Goal: Information Seeking & Learning: Find specific fact

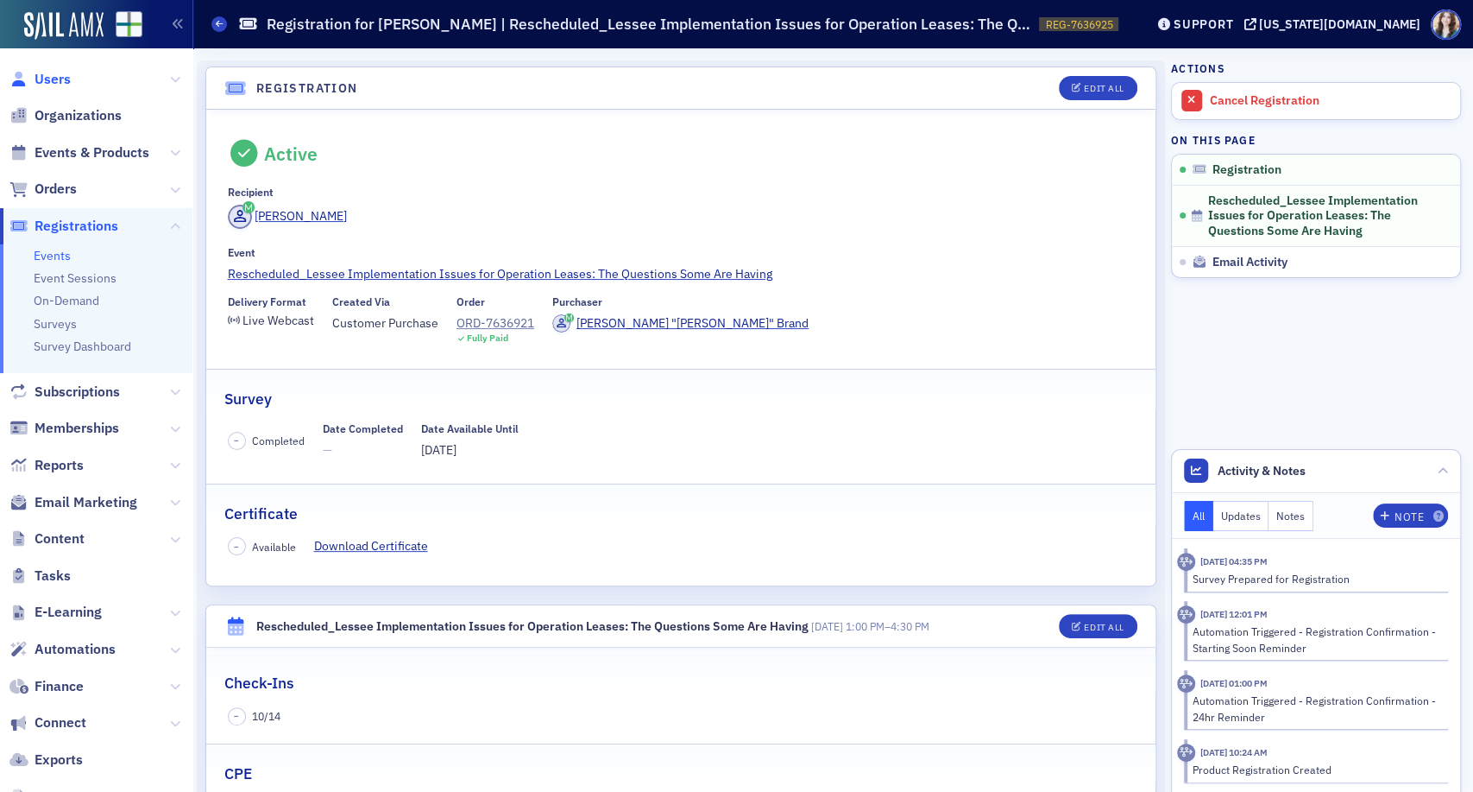
click at [44, 84] on span "Users" at bounding box center [53, 79] width 36 height 19
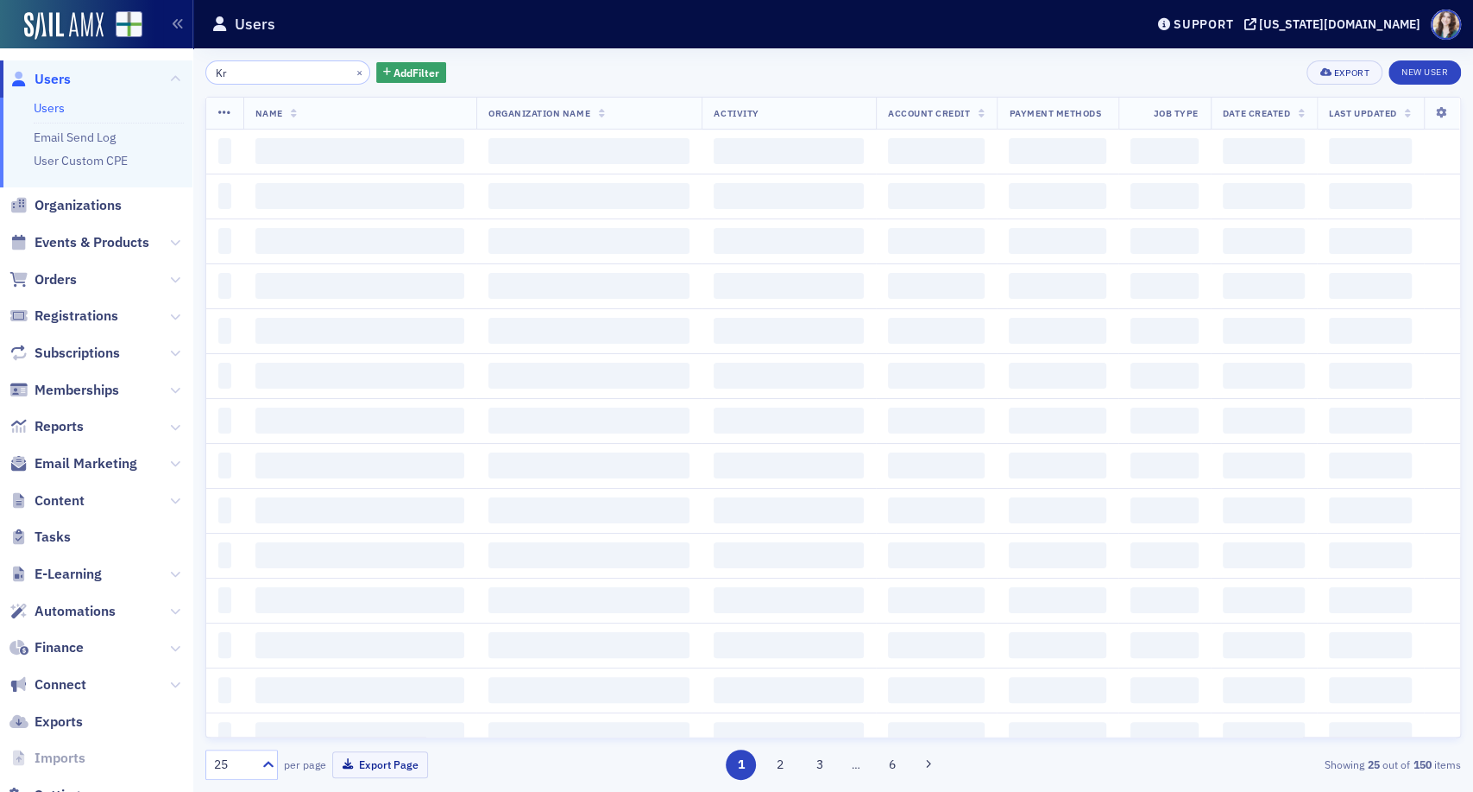
type input "K"
type input "[PERSON_NAME]"
click at [525, 72] on div "Christy Knight × Add Filter Export New User" at bounding box center [833, 72] width 1256 height 24
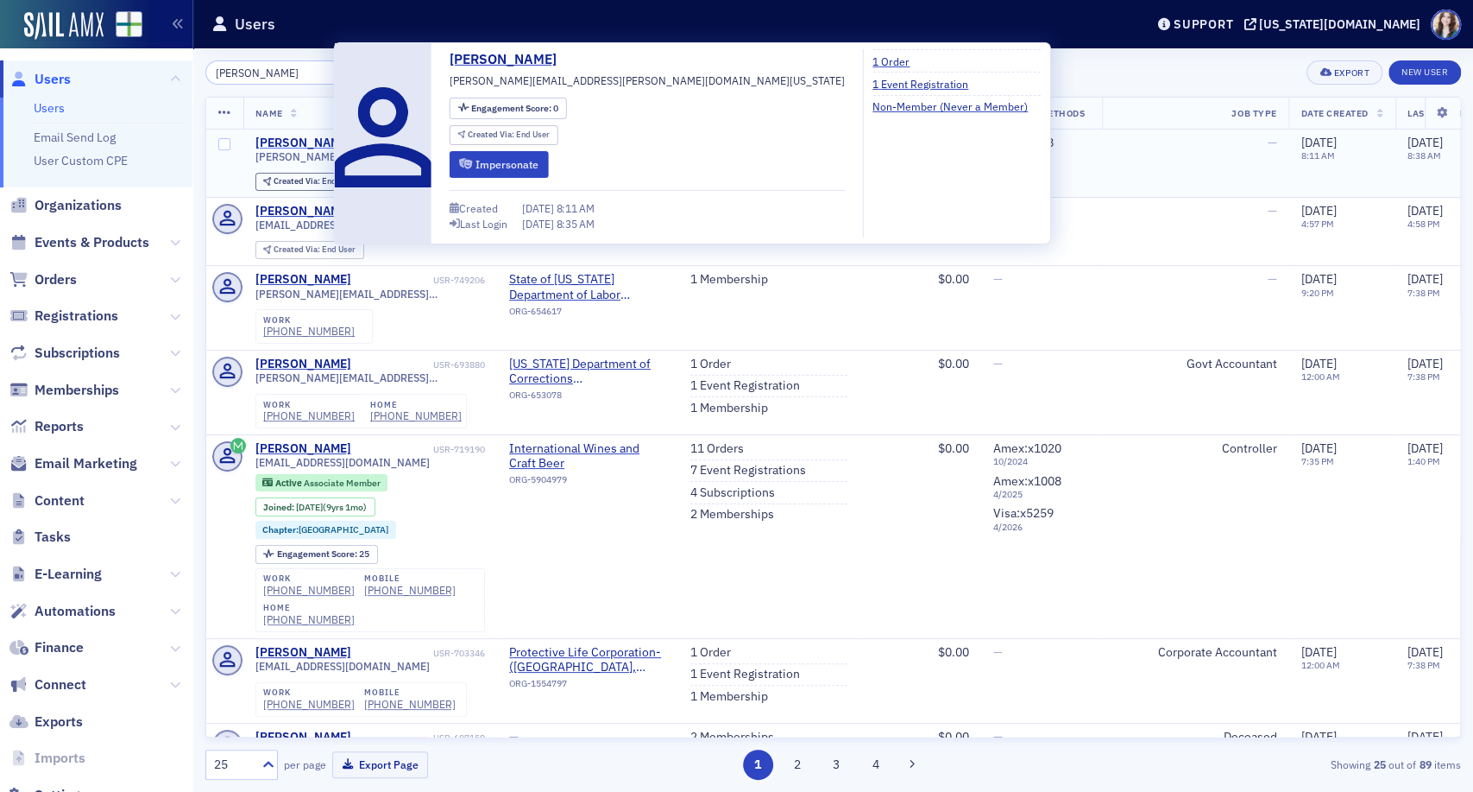
click at [280, 140] on div "[PERSON_NAME]" at bounding box center [303, 144] width 96 height 16
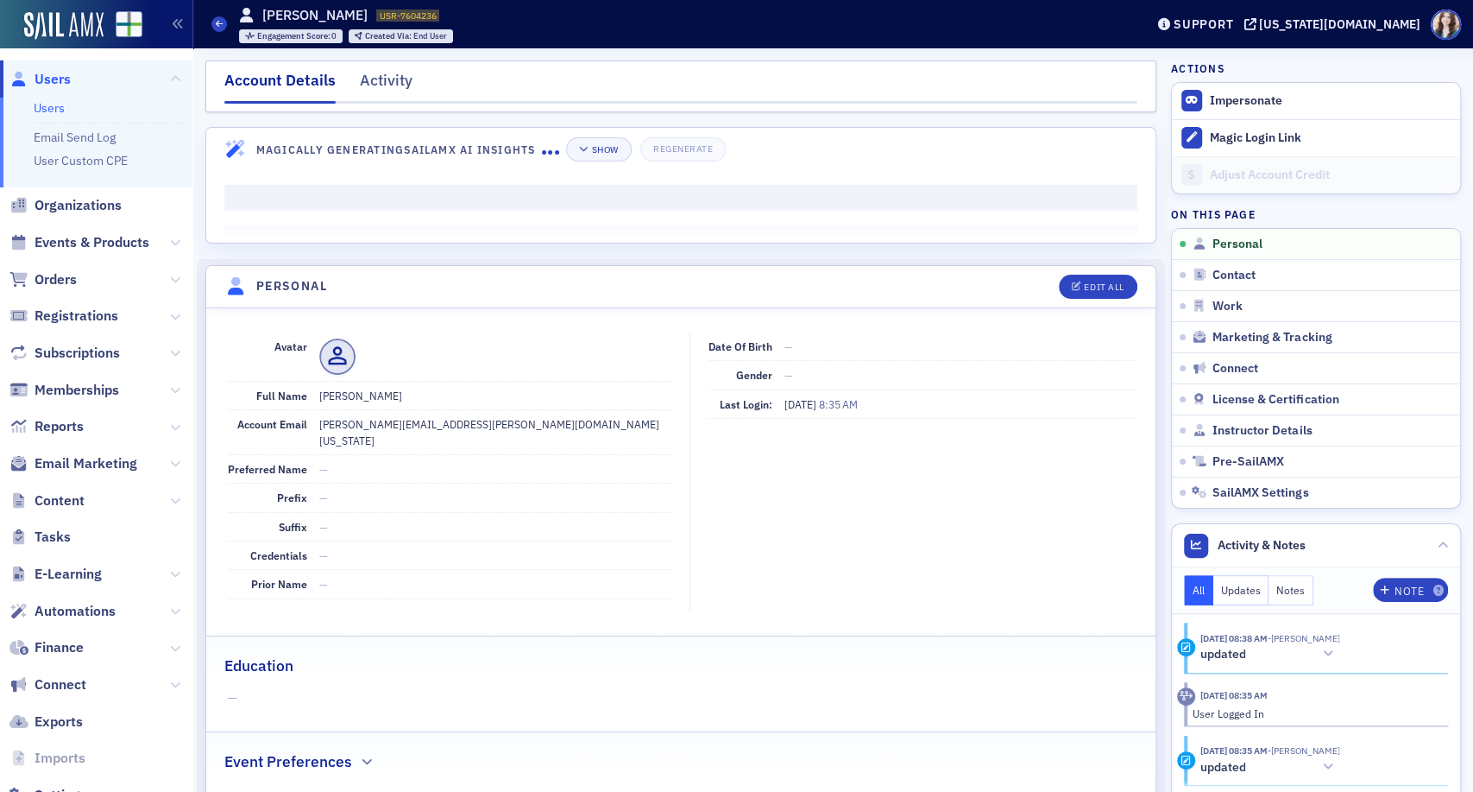
click at [381, 85] on div "Activity" at bounding box center [386, 85] width 53 height 32
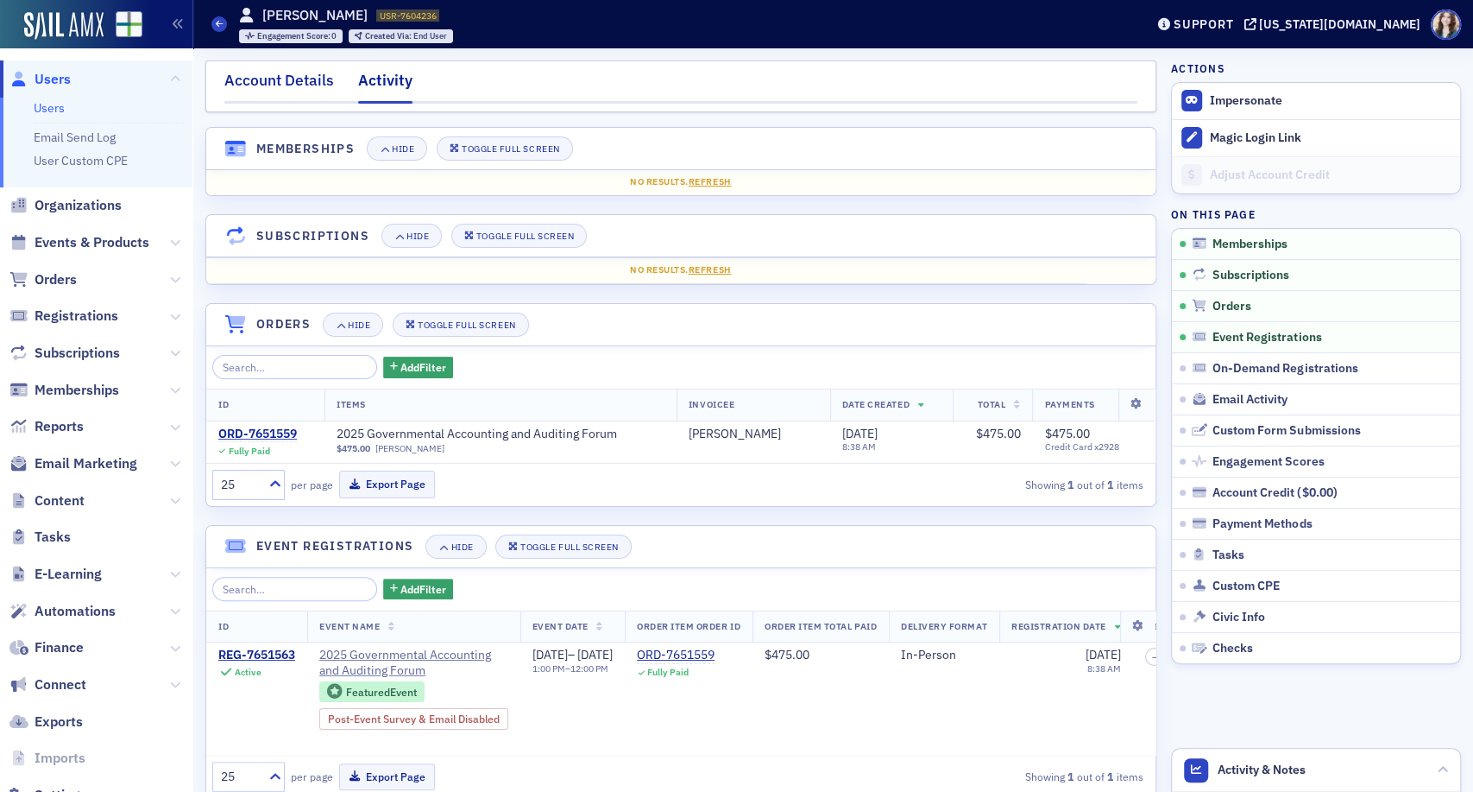
click at [284, 82] on div "Account Details" at bounding box center [279, 85] width 110 height 32
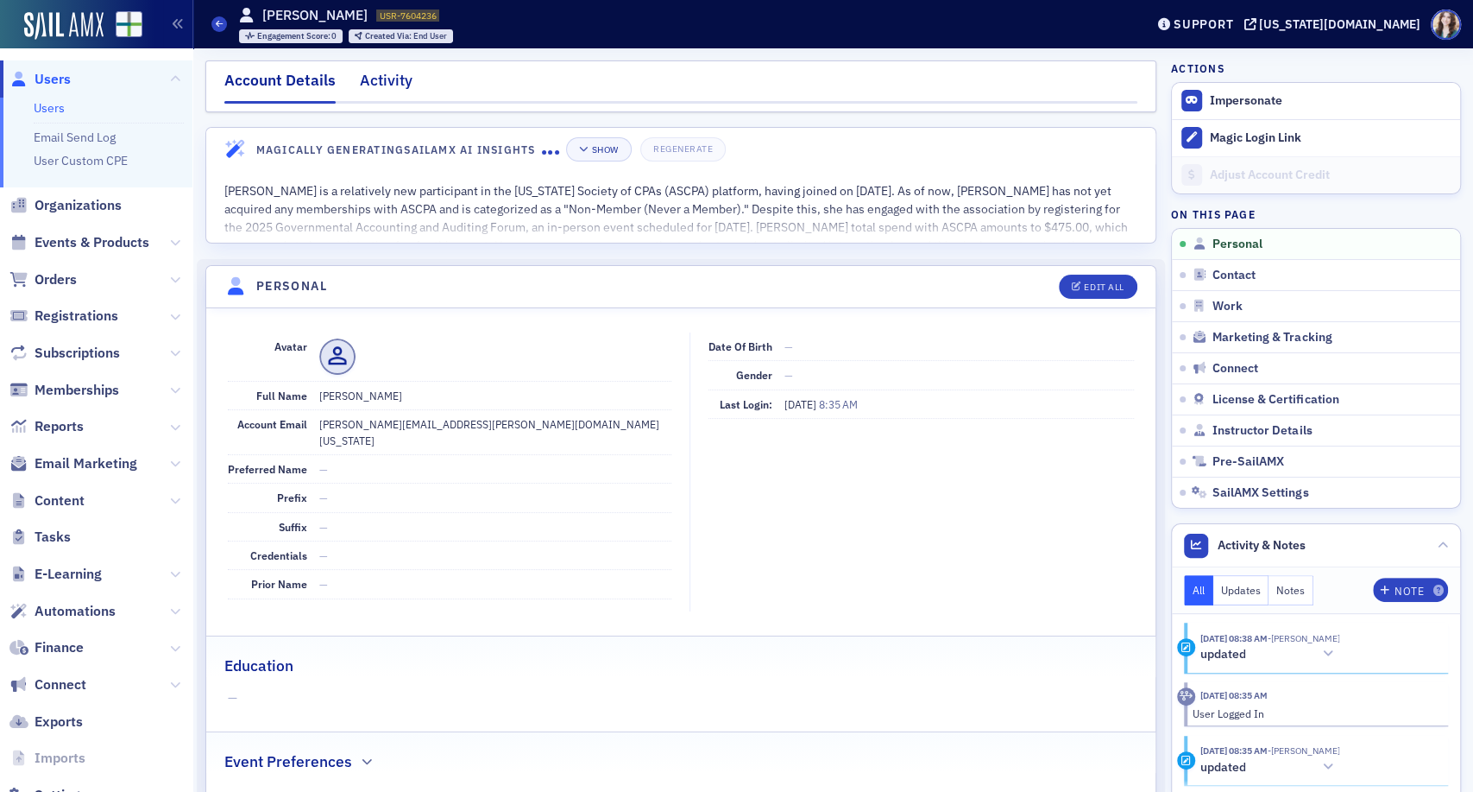
click at [378, 74] on div "Activity" at bounding box center [386, 85] width 53 height 32
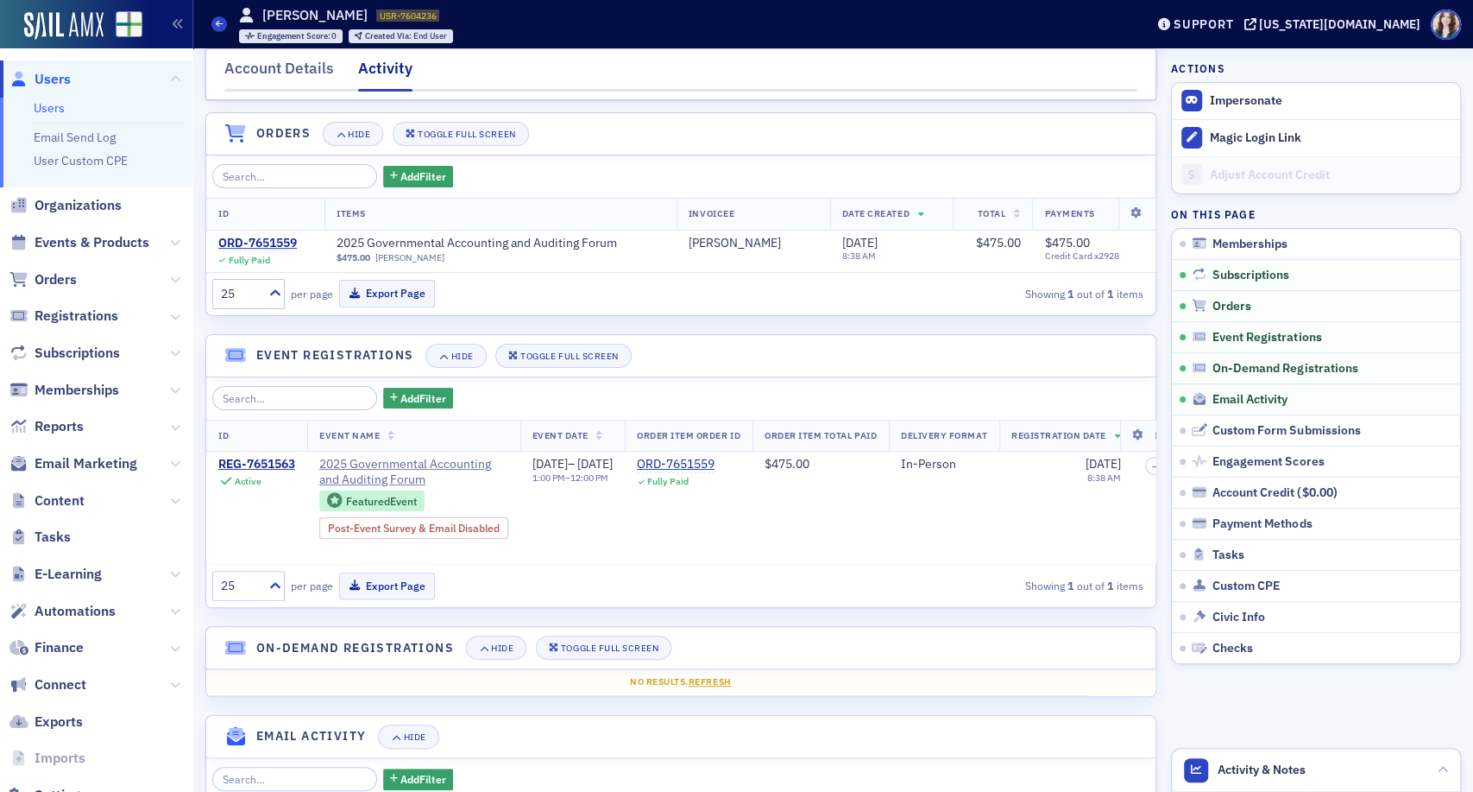
scroll to position [180, 0]
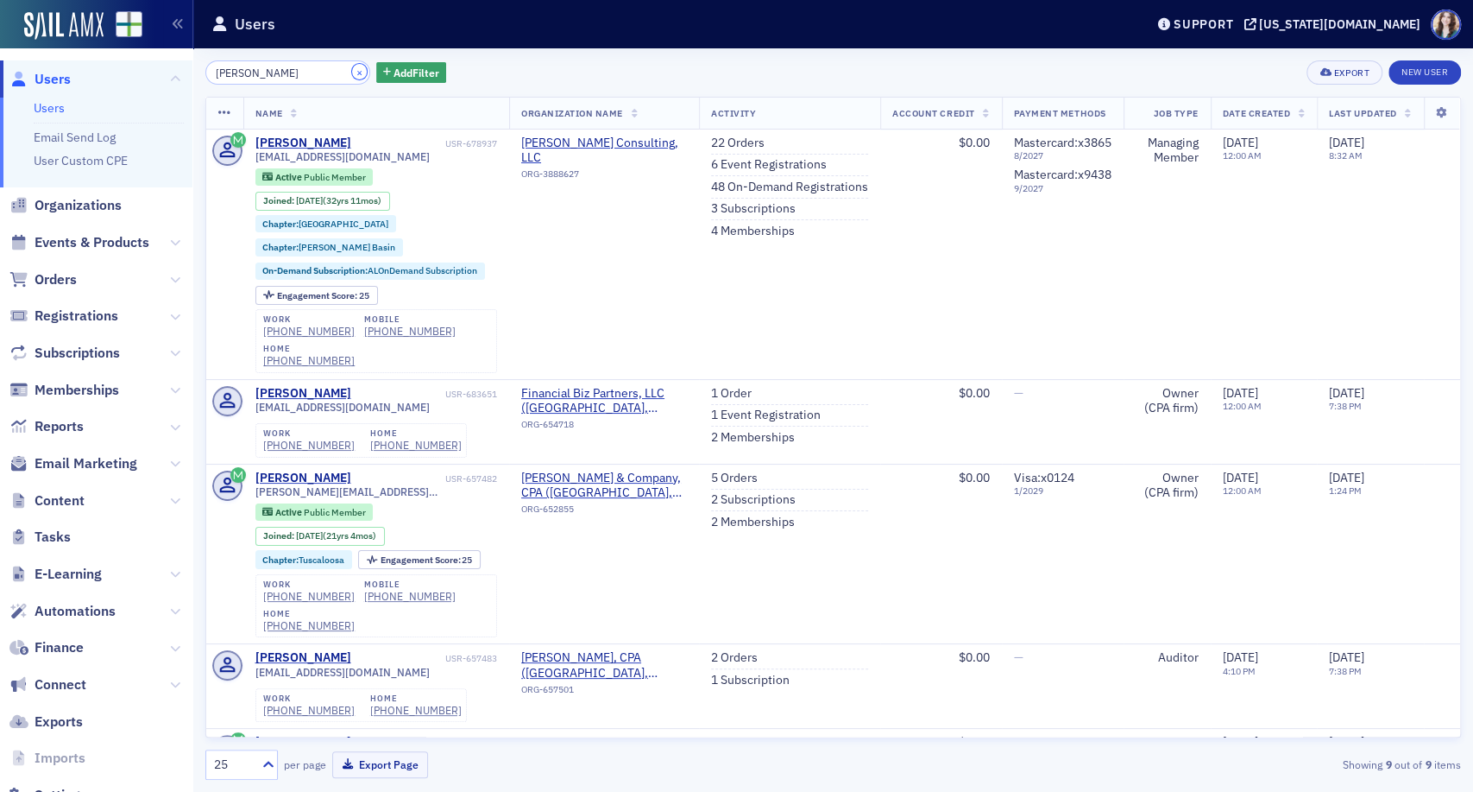
click at [352, 68] on button "×" at bounding box center [360, 72] width 16 height 16
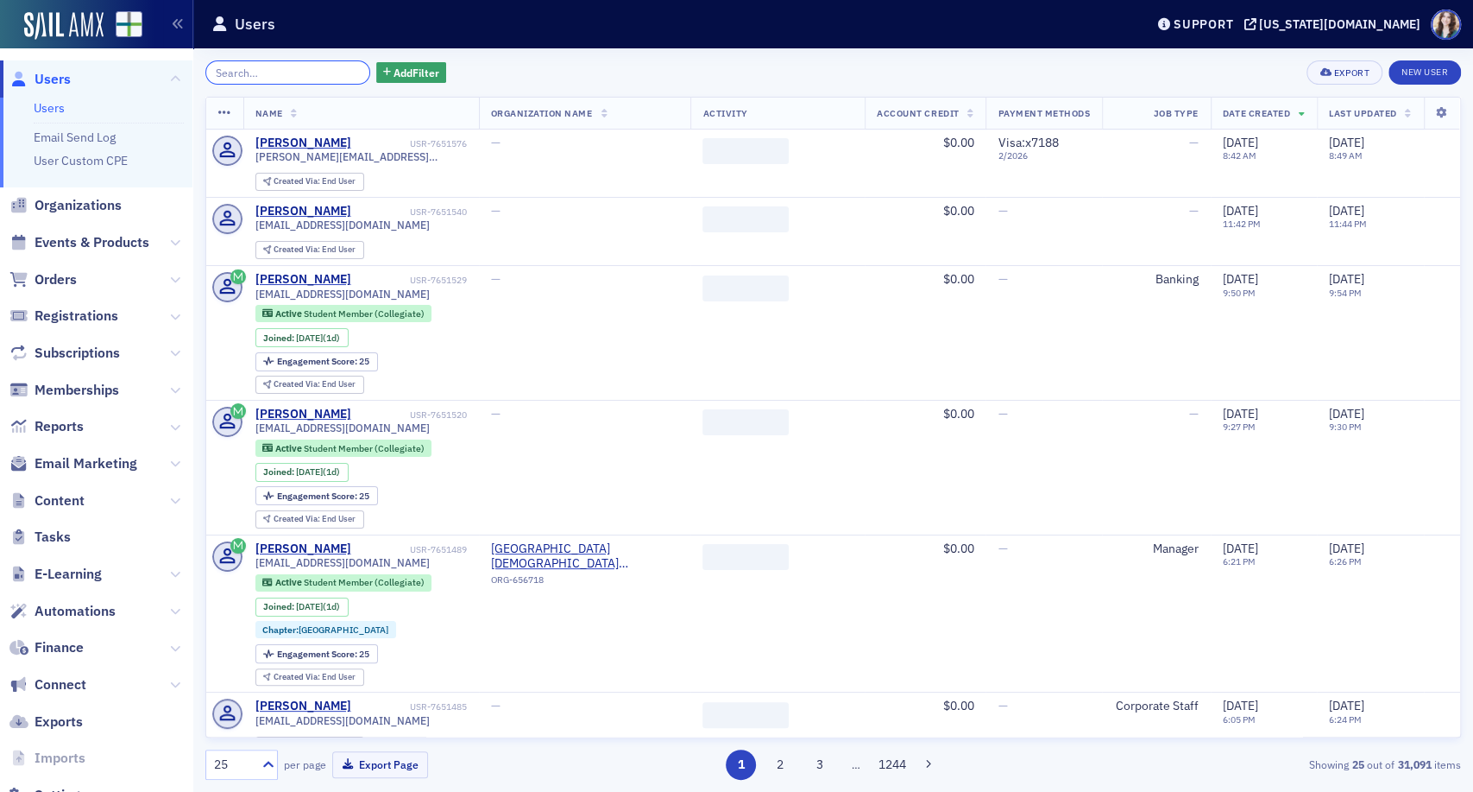
click at [337, 68] on input "search" at bounding box center [287, 72] width 165 height 24
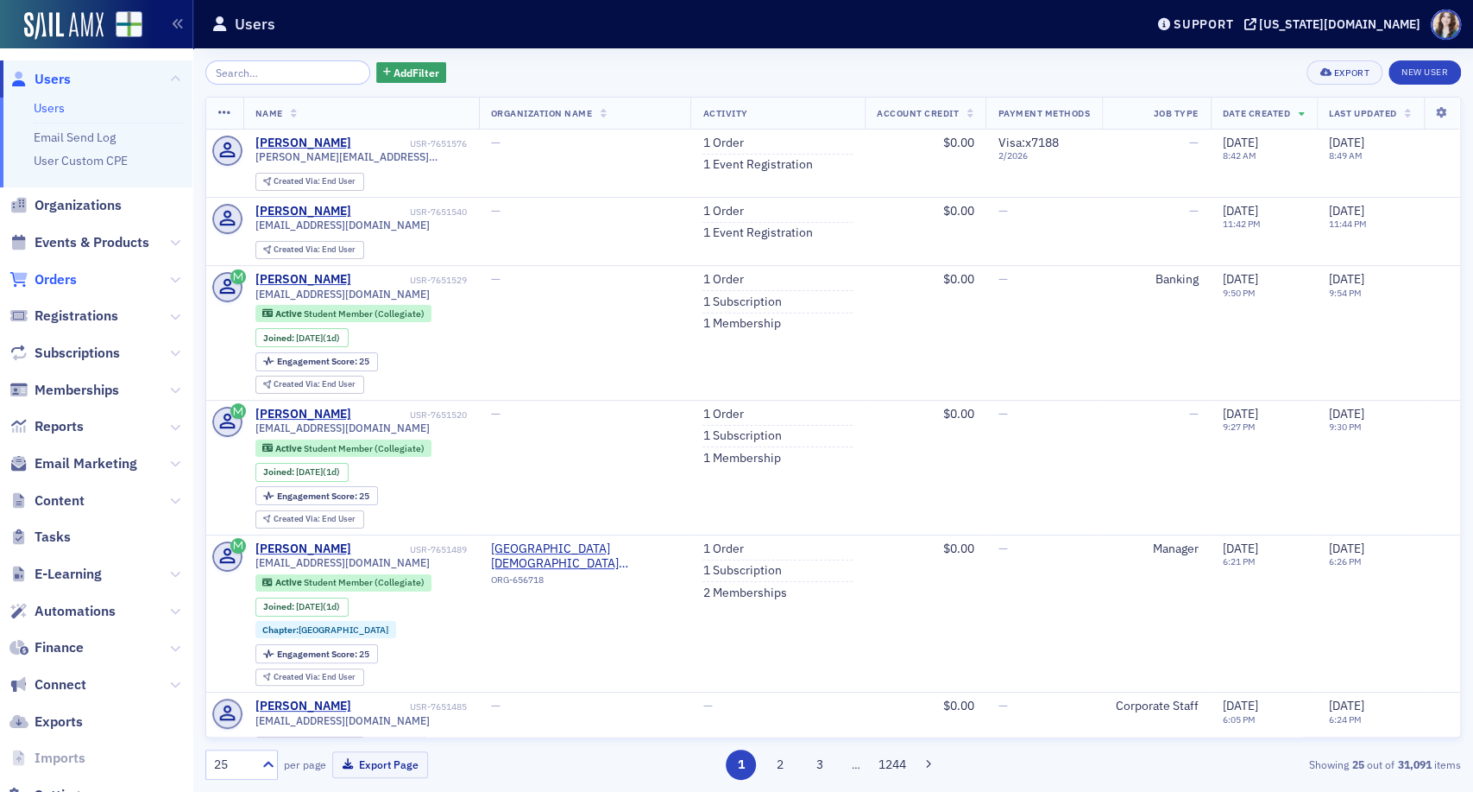
click at [54, 284] on span "Orders" at bounding box center [56, 279] width 42 height 19
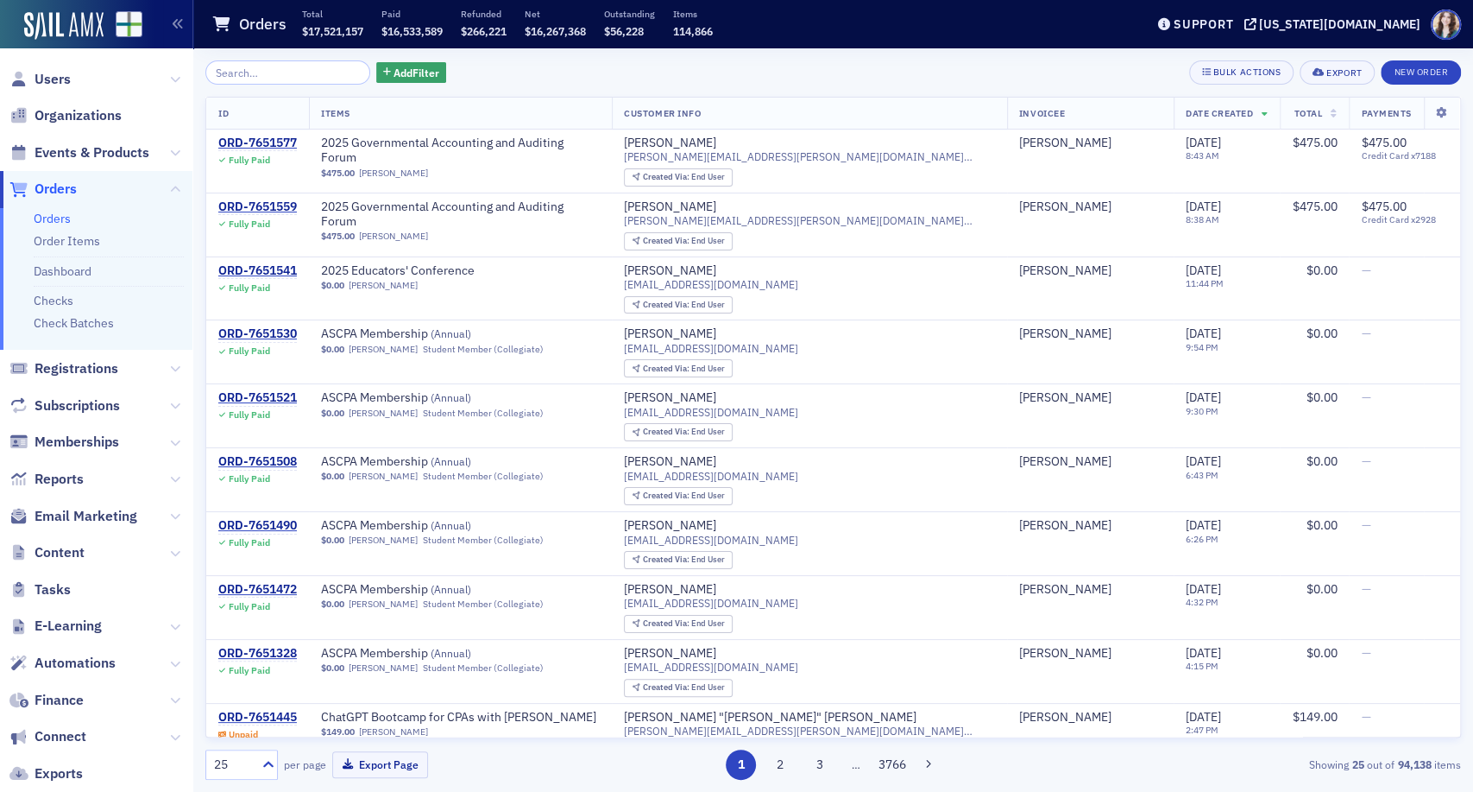
click at [615, 58] on div "Add Filter Bulk Actions Export New Order ID Items Customer Info Invoicee Date C…" at bounding box center [833, 419] width 1256 height 743
click at [276, 142] on div "ORD-7651577" at bounding box center [257, 144] width 79 height 16
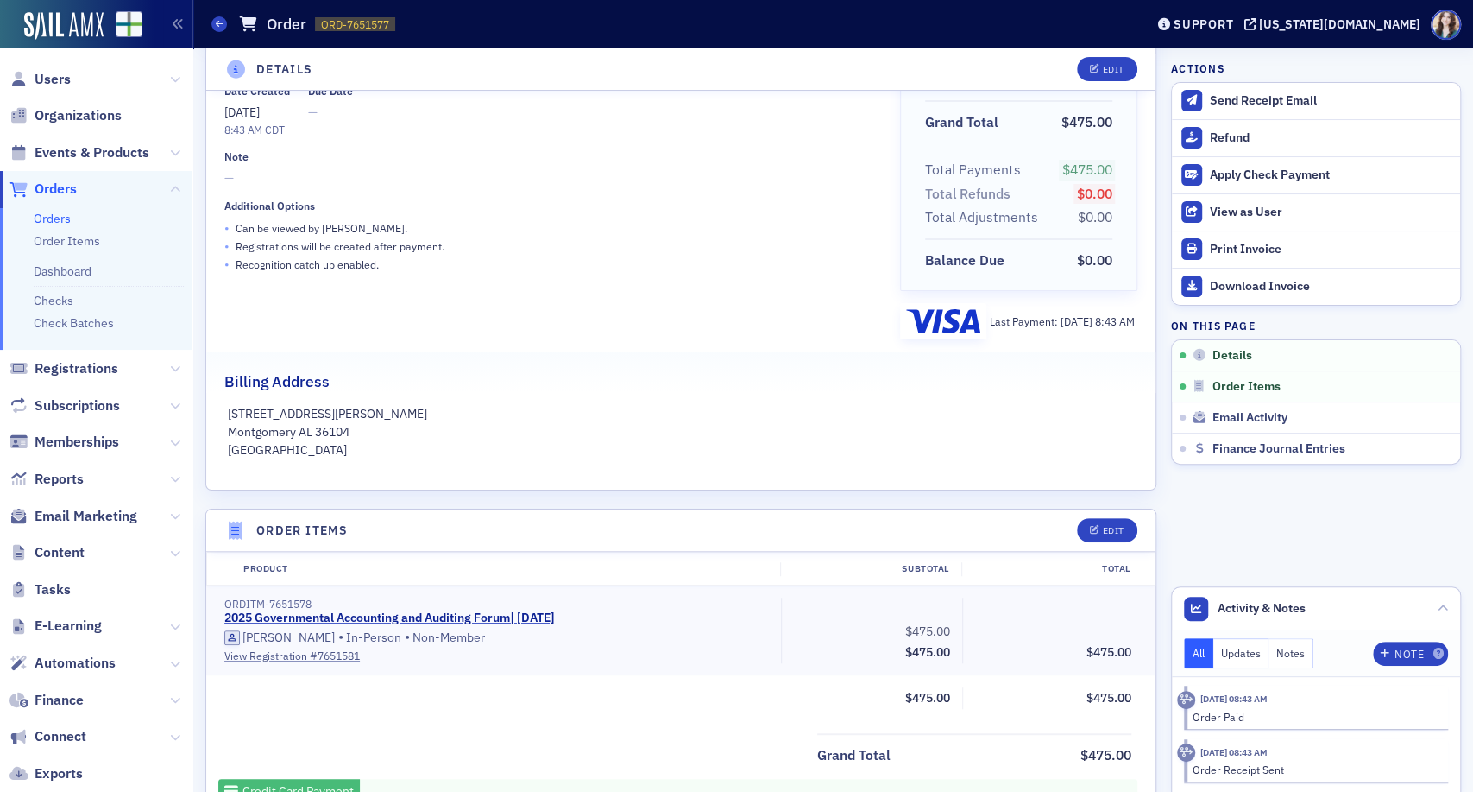
scroll to position [287, 0]
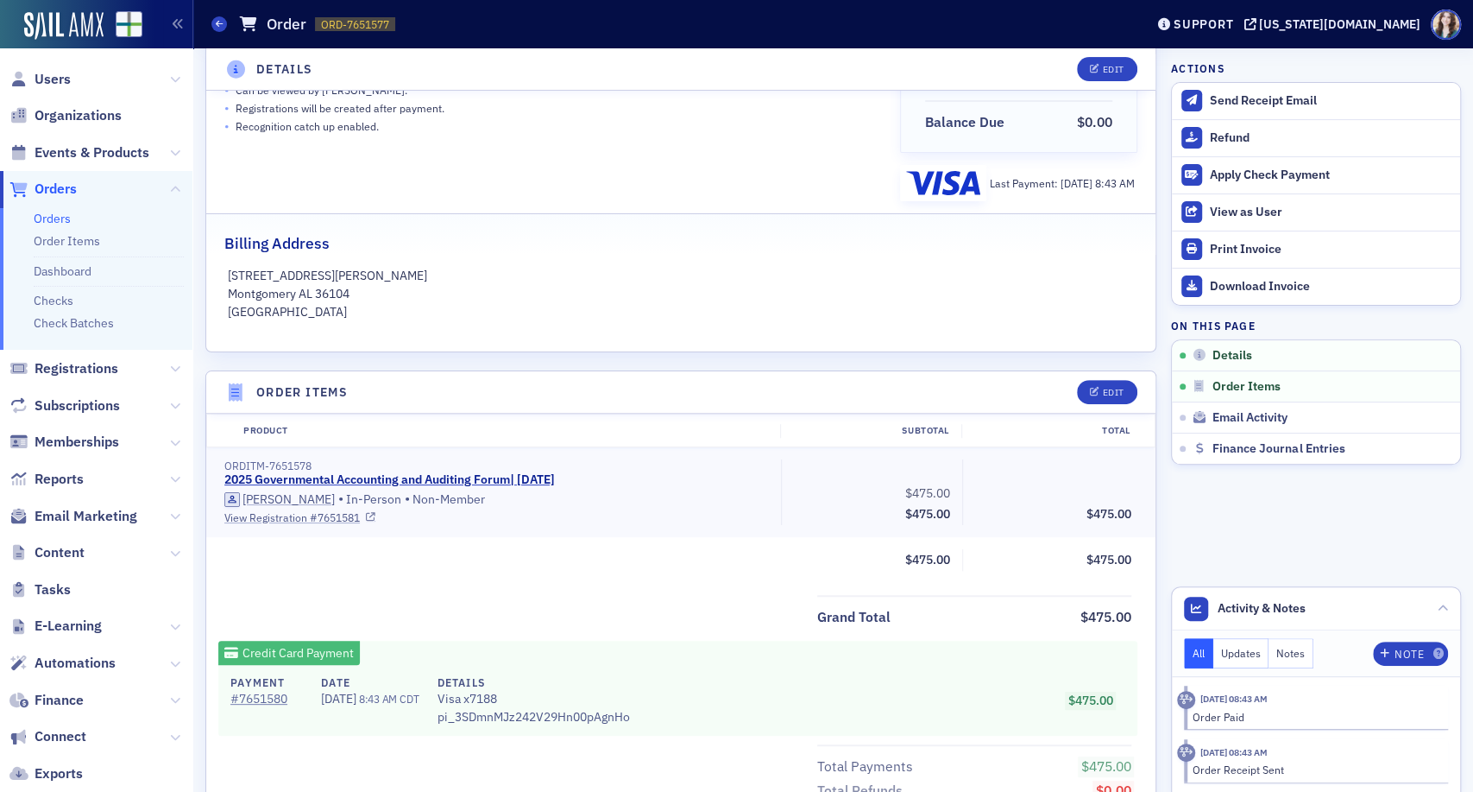
click at [318, 515] on link "View Registration # 7651581" at bounding box center [496, 517] width 545 height 16
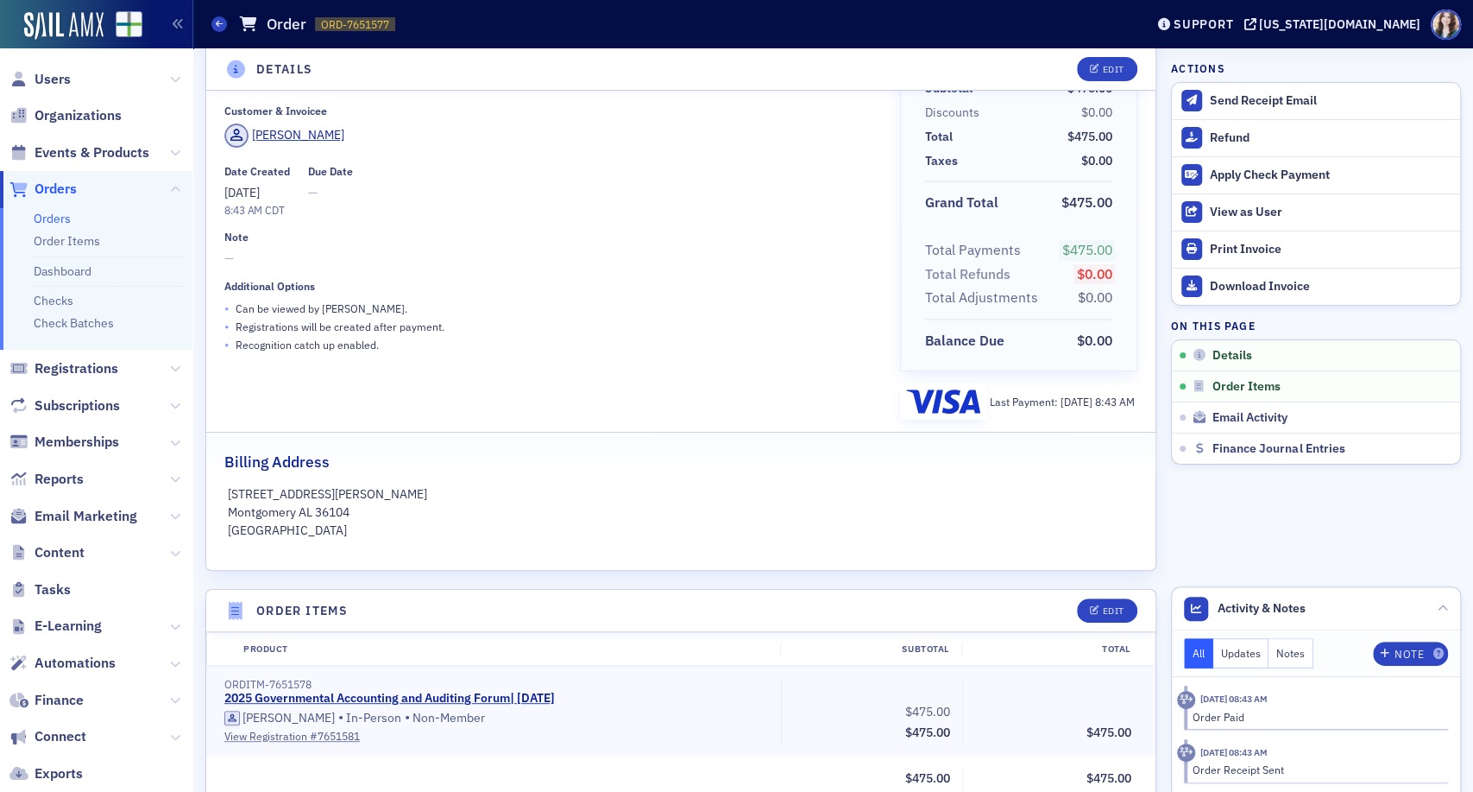
scroll to position [0, 0]
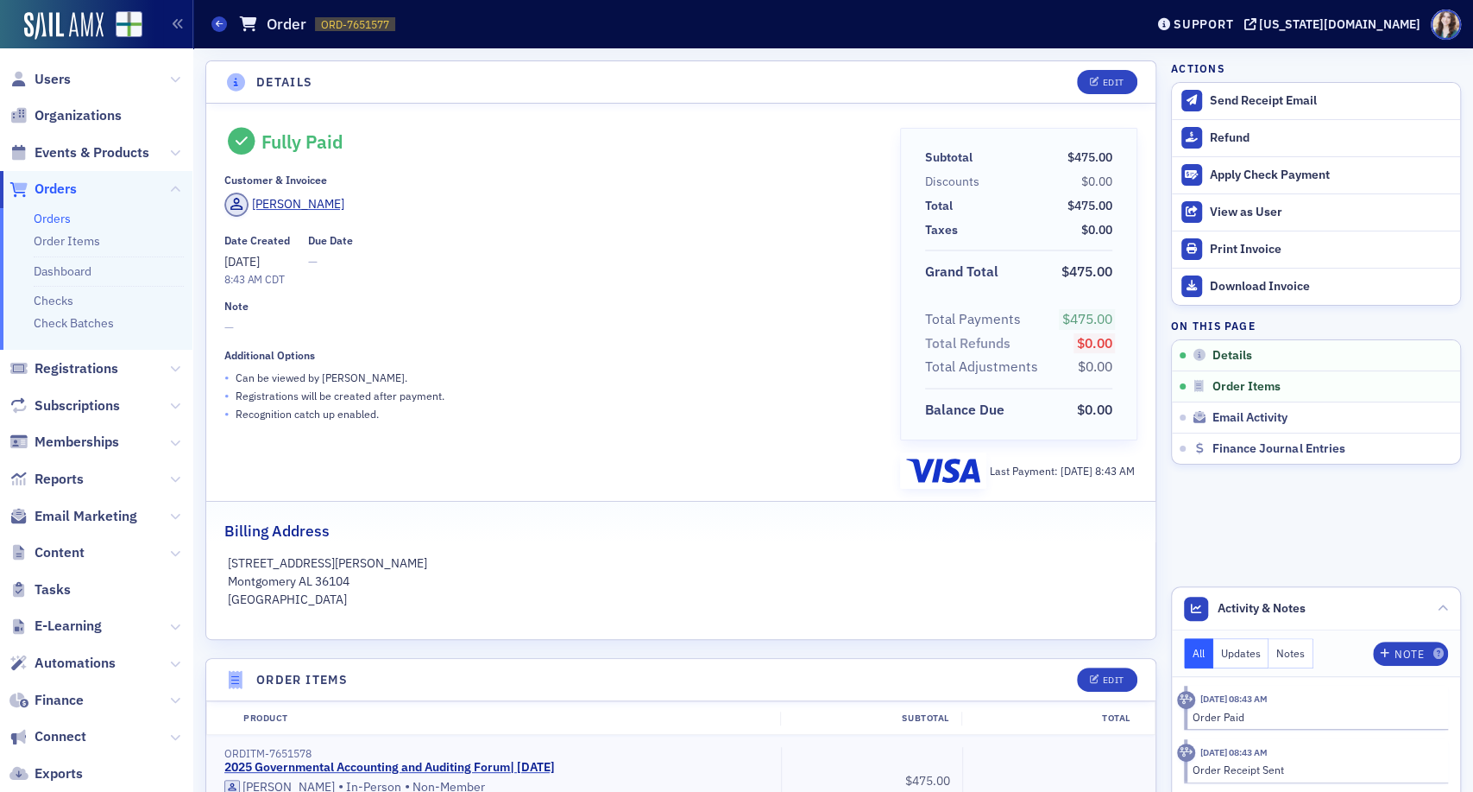
click at [369, 208] on div "[PERSON_NAME]" at bounding box center [550, 206] width 652 height 29
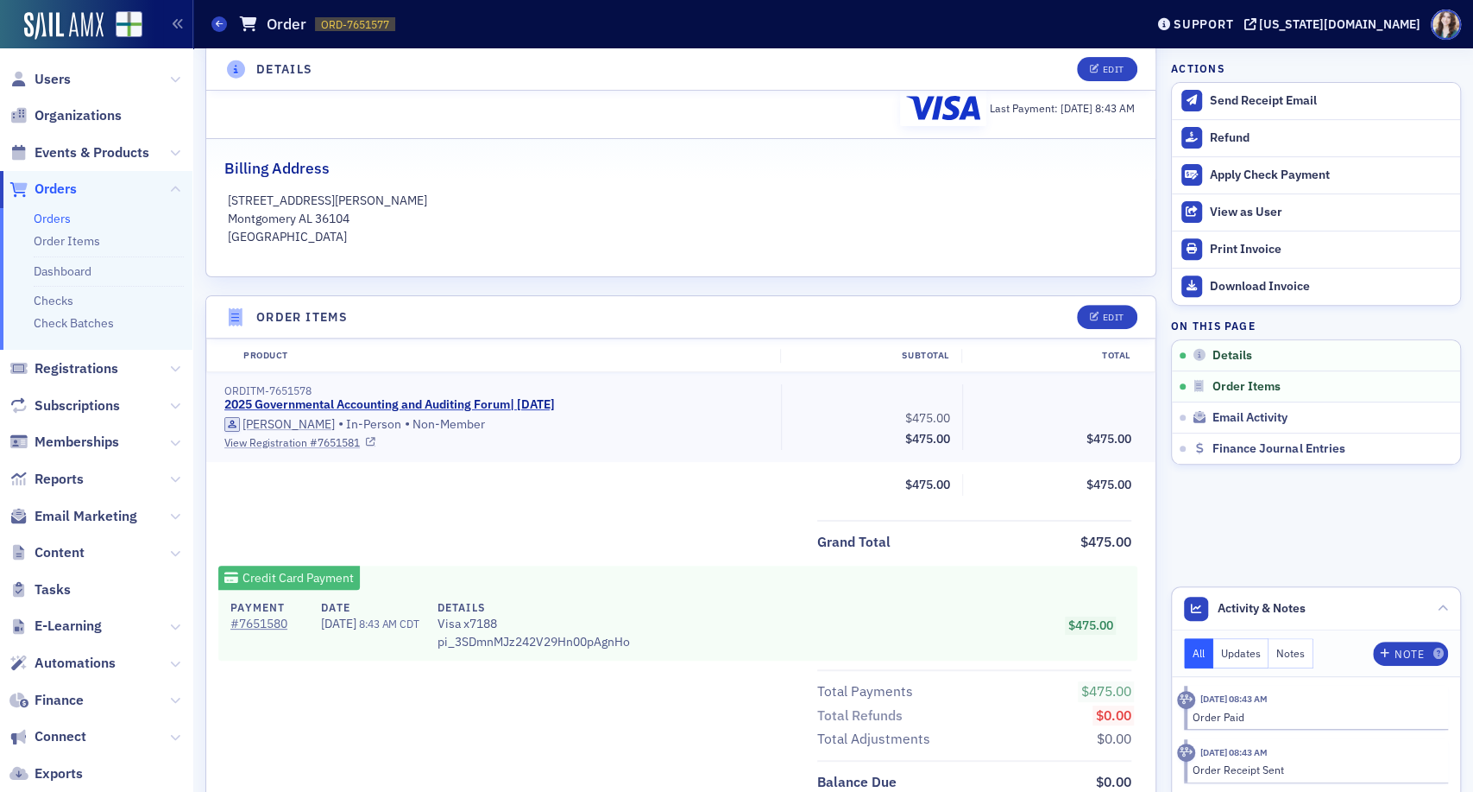
scroll to position [383, 0]
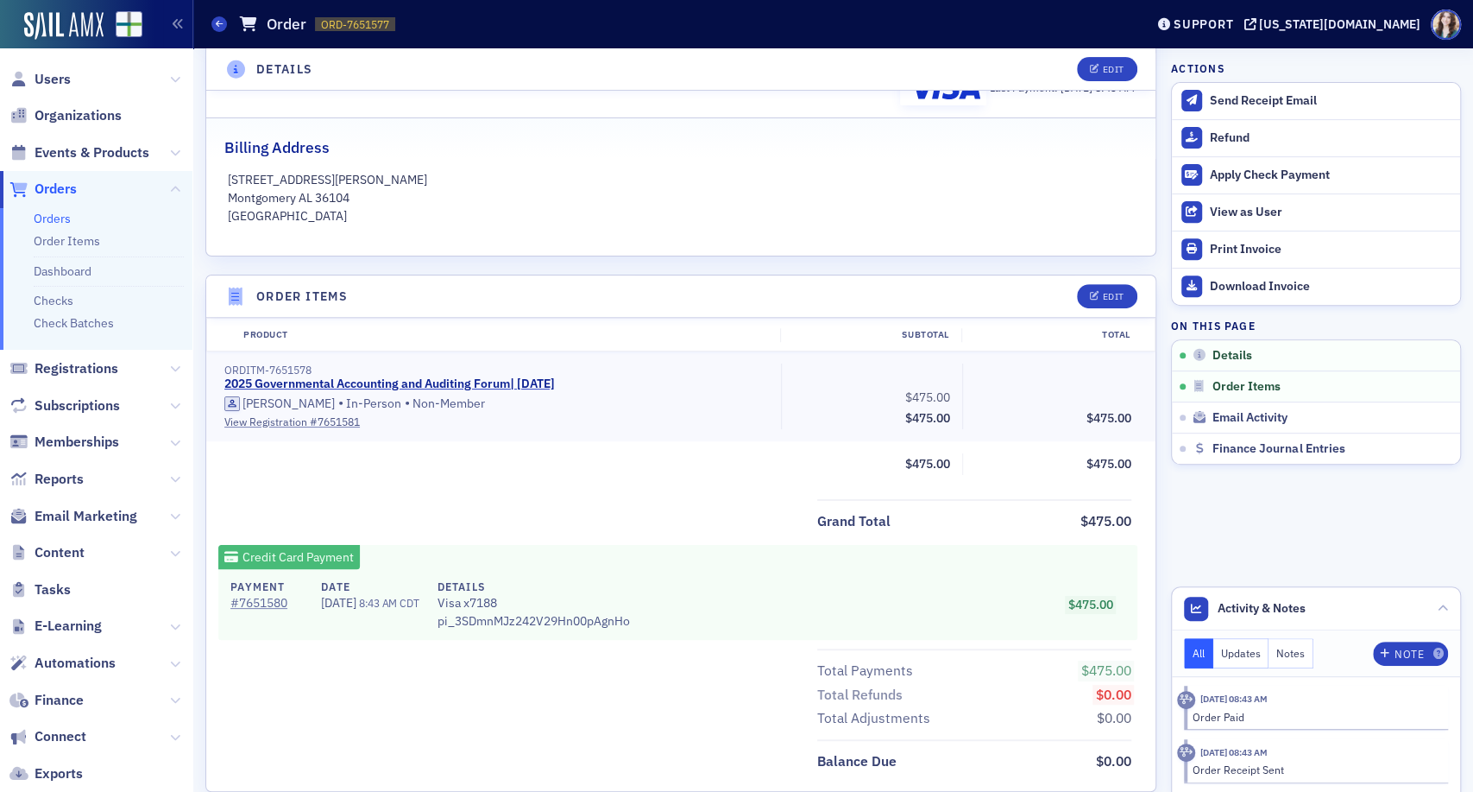
click at [213, 286] on header "Order Items Edit" at bounding box center [680, 296] width 949 height 42
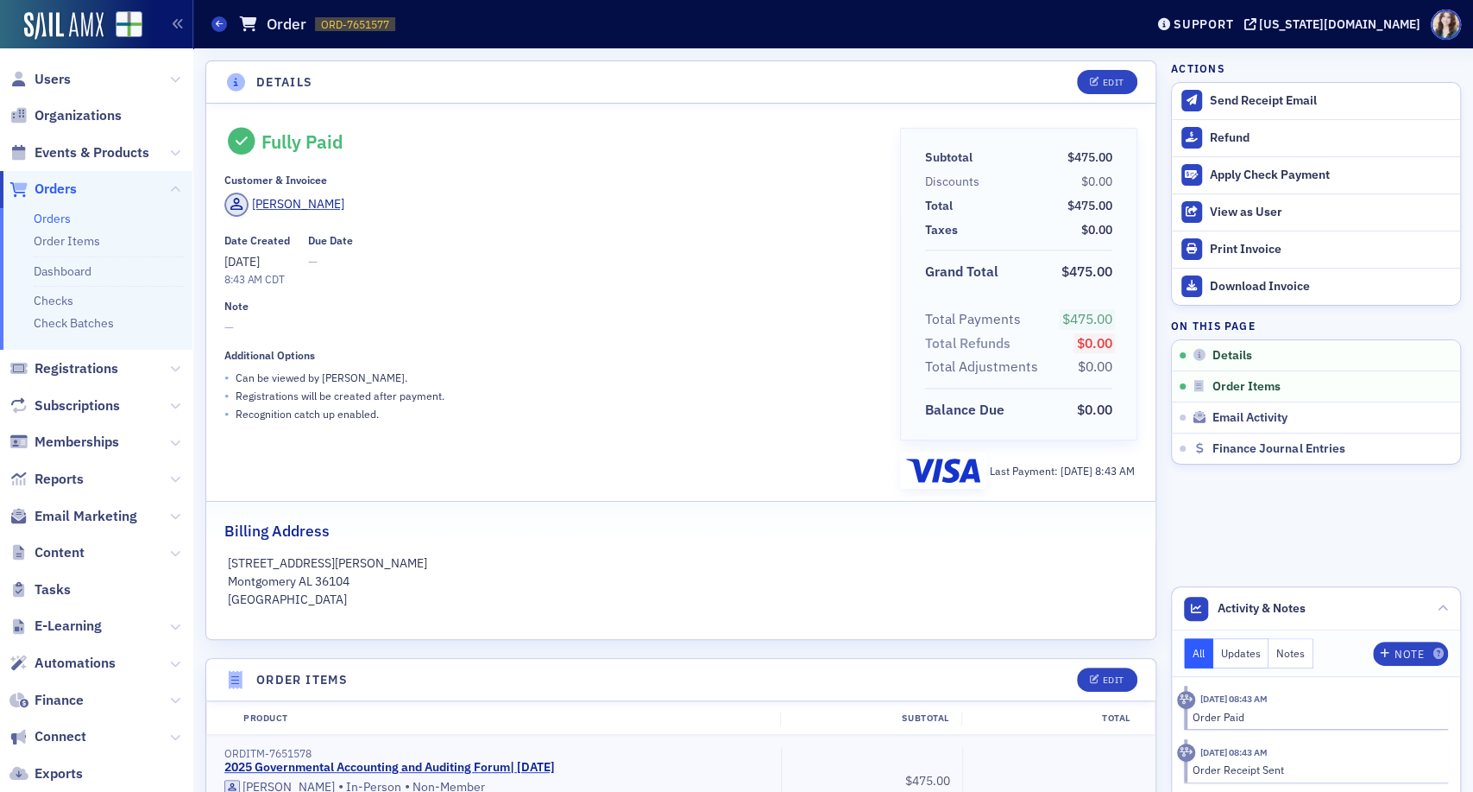
scroll to position [0, 0]
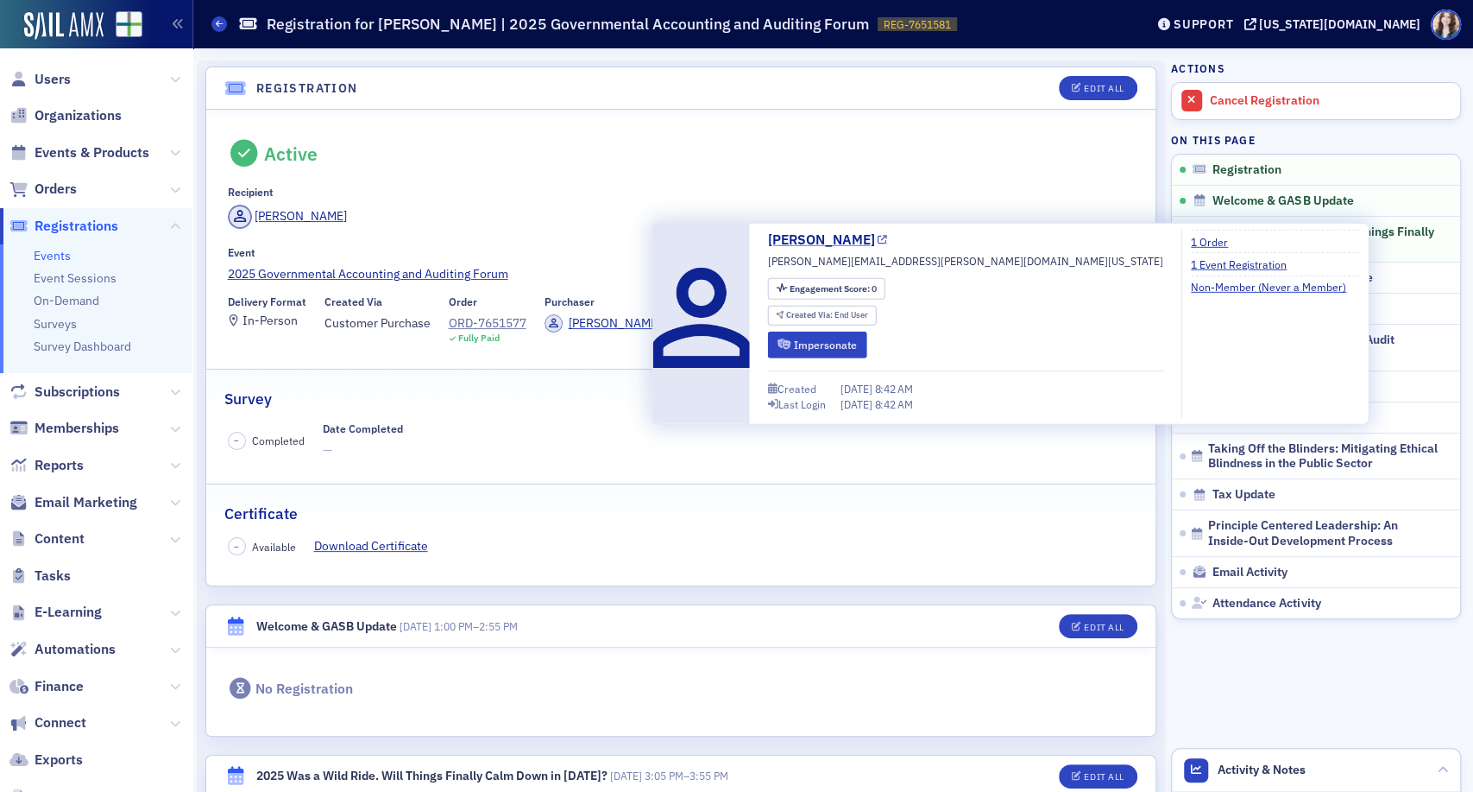
click at [822, 238] on link "[PERSON_NAME]" at bounding box center [828, 240] width 120 height 21
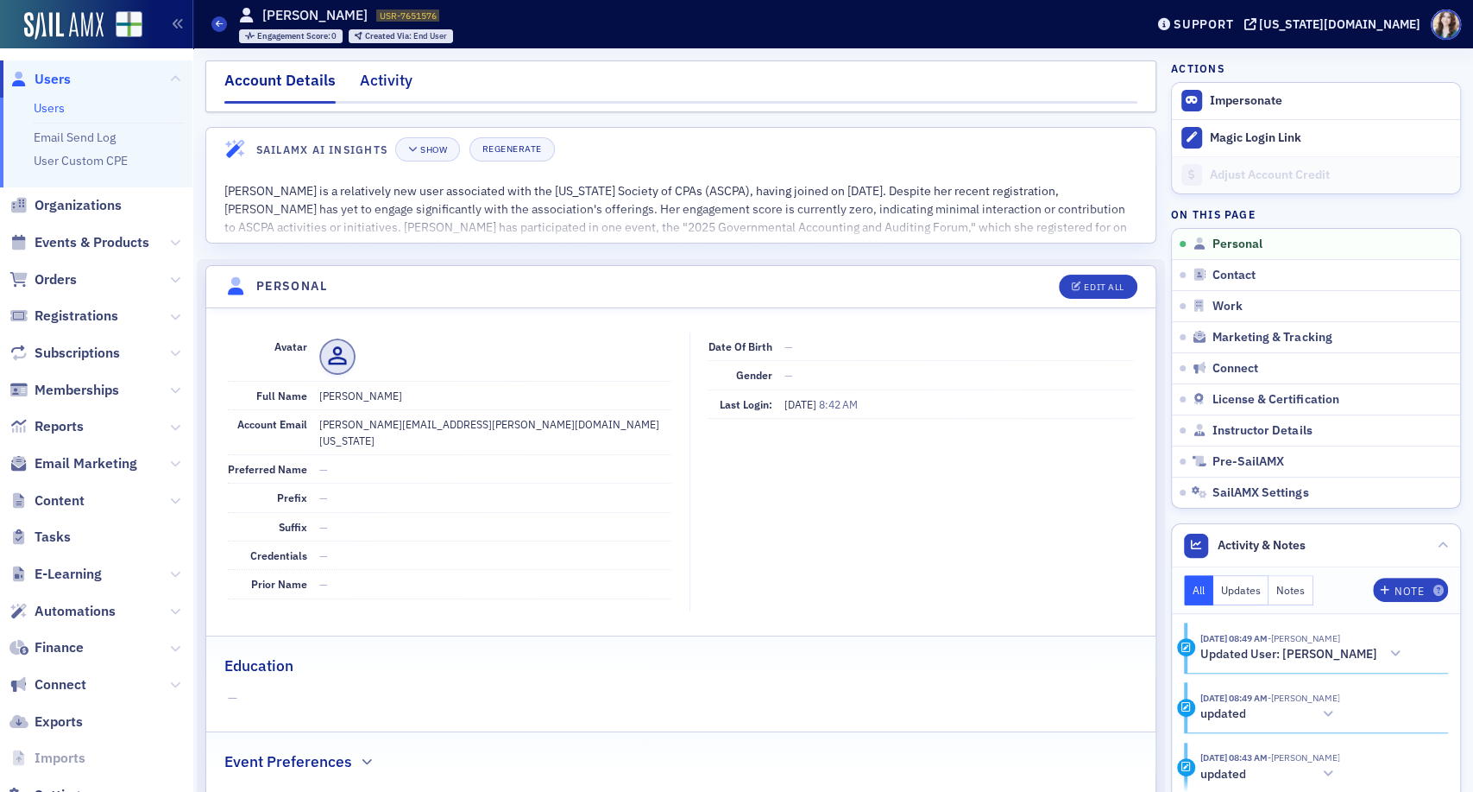
click at [385, 79] on div "Activity" at bounding box center [386, 85] width 53 height 32
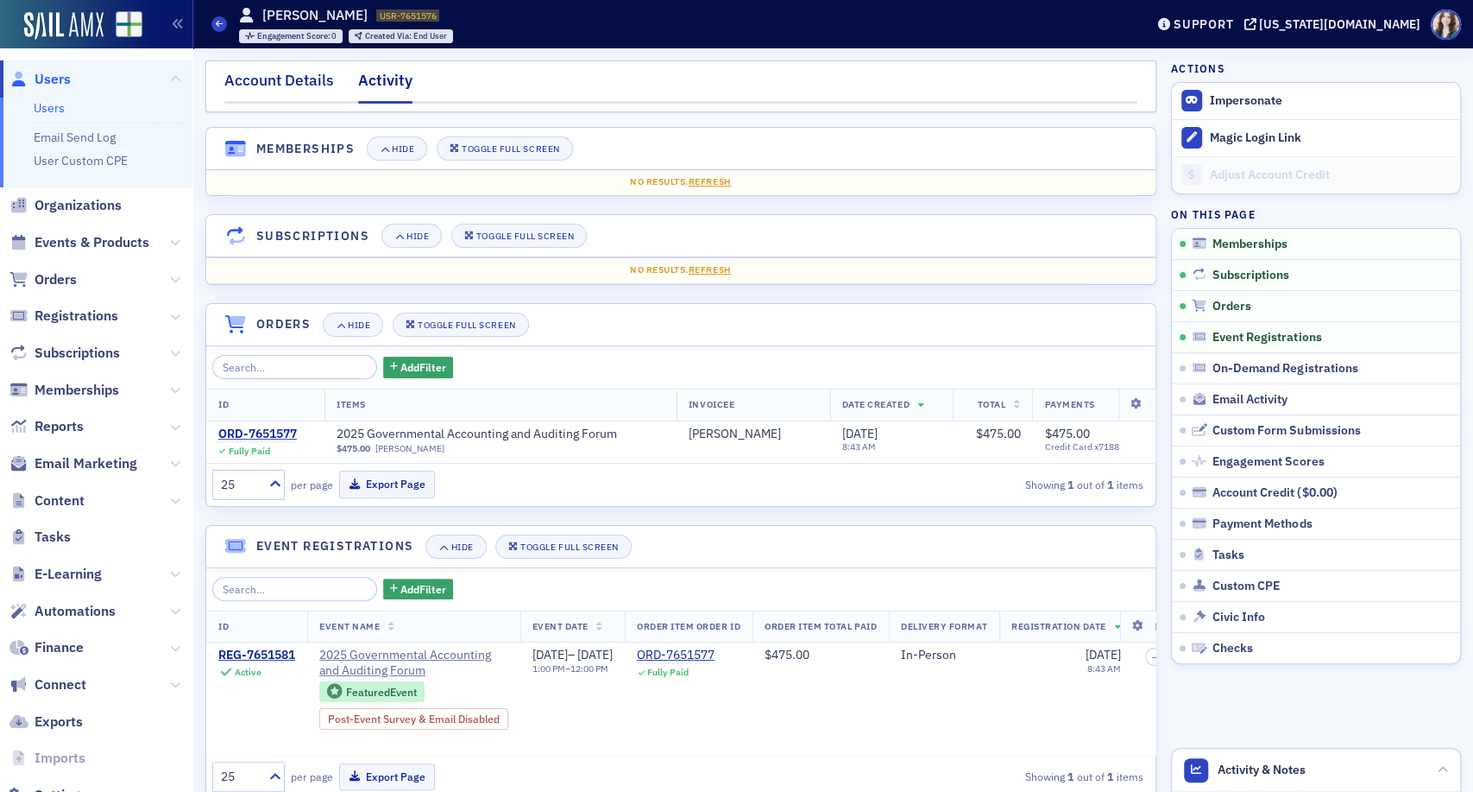
click at [263, 86] on div "Account Details" at bounding box center [279, 85] width 110 height 32
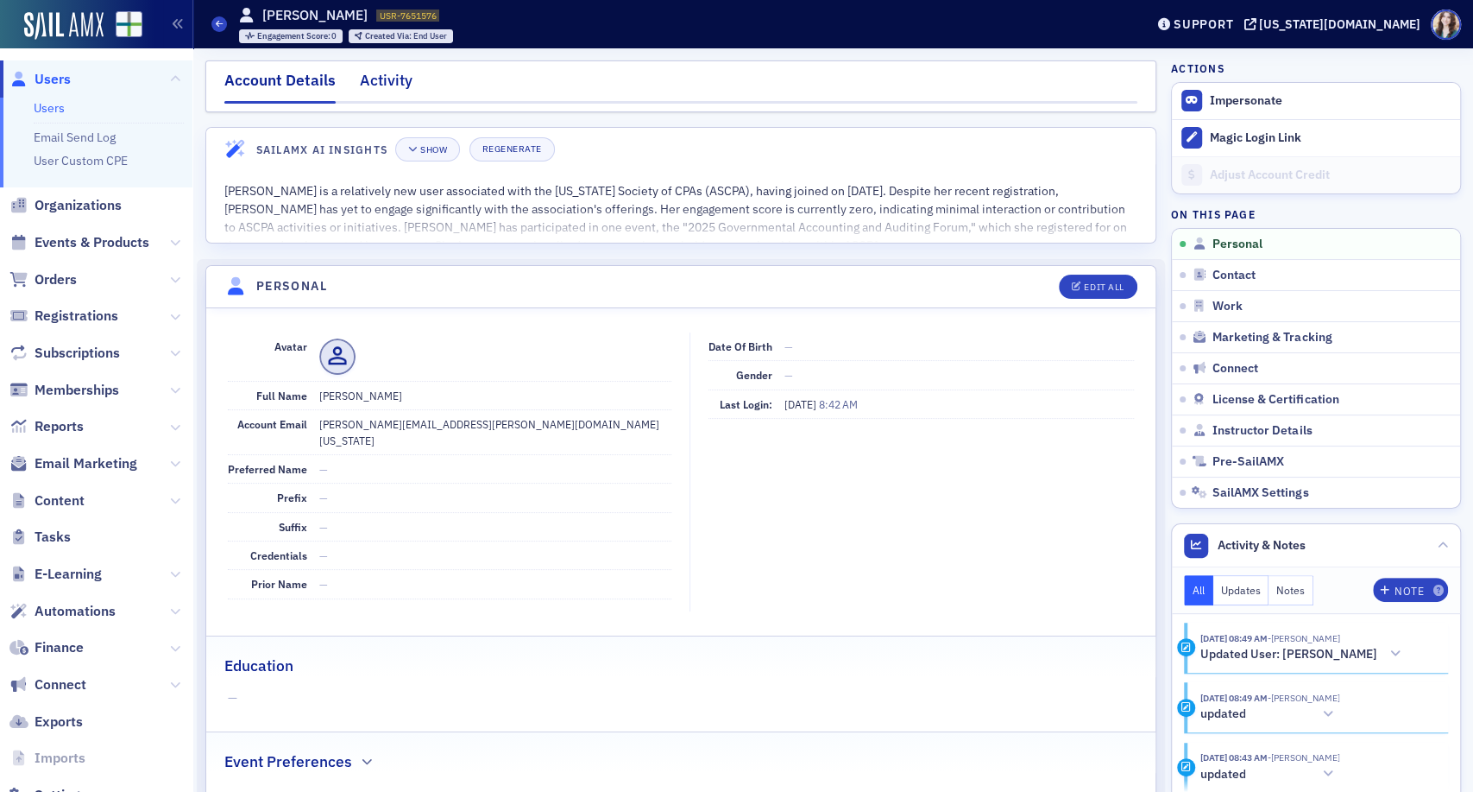
click at [381, 83] on div "Activity" at bounding box center [386, 85] width 53 height 32
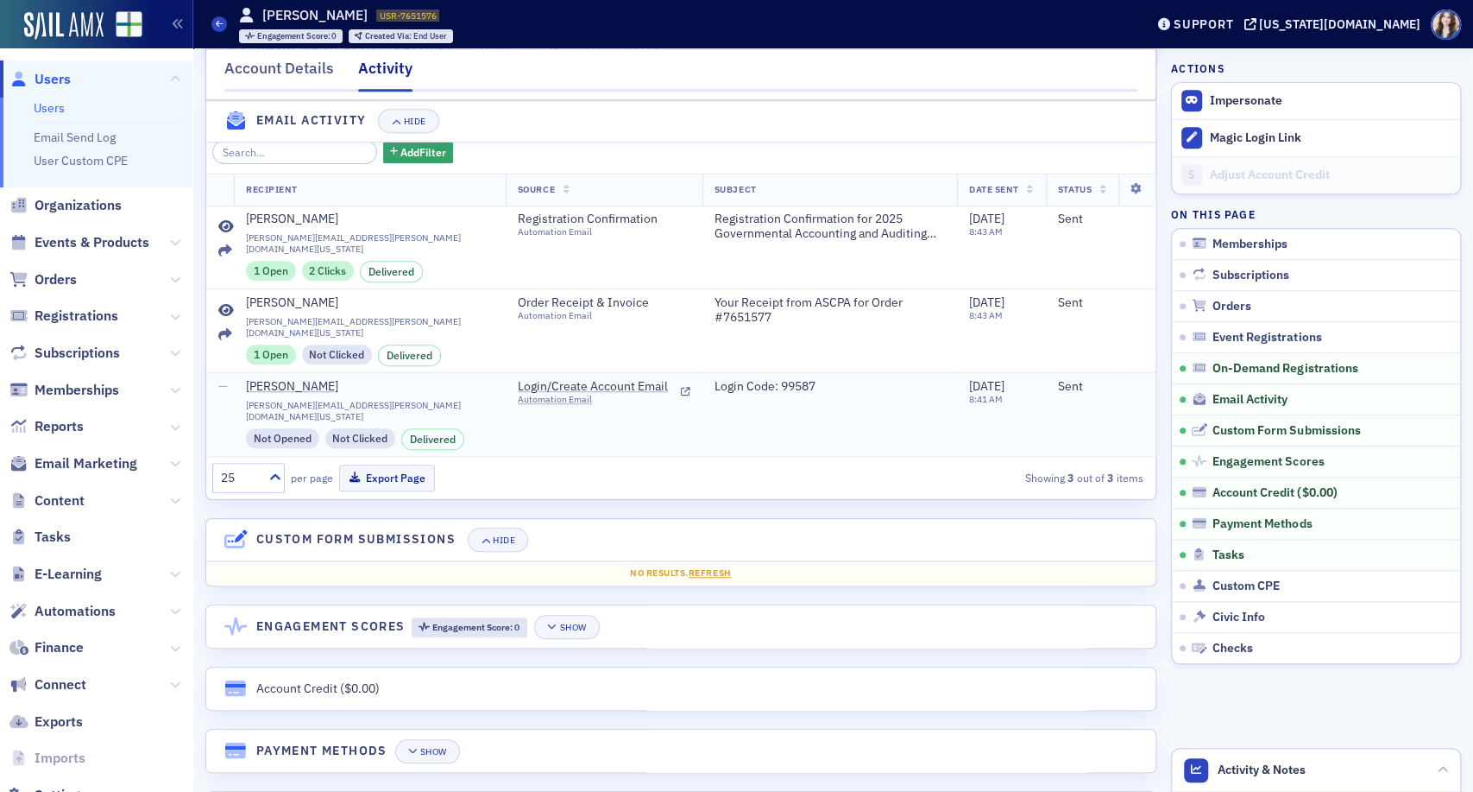
scroll to position [722, 0]
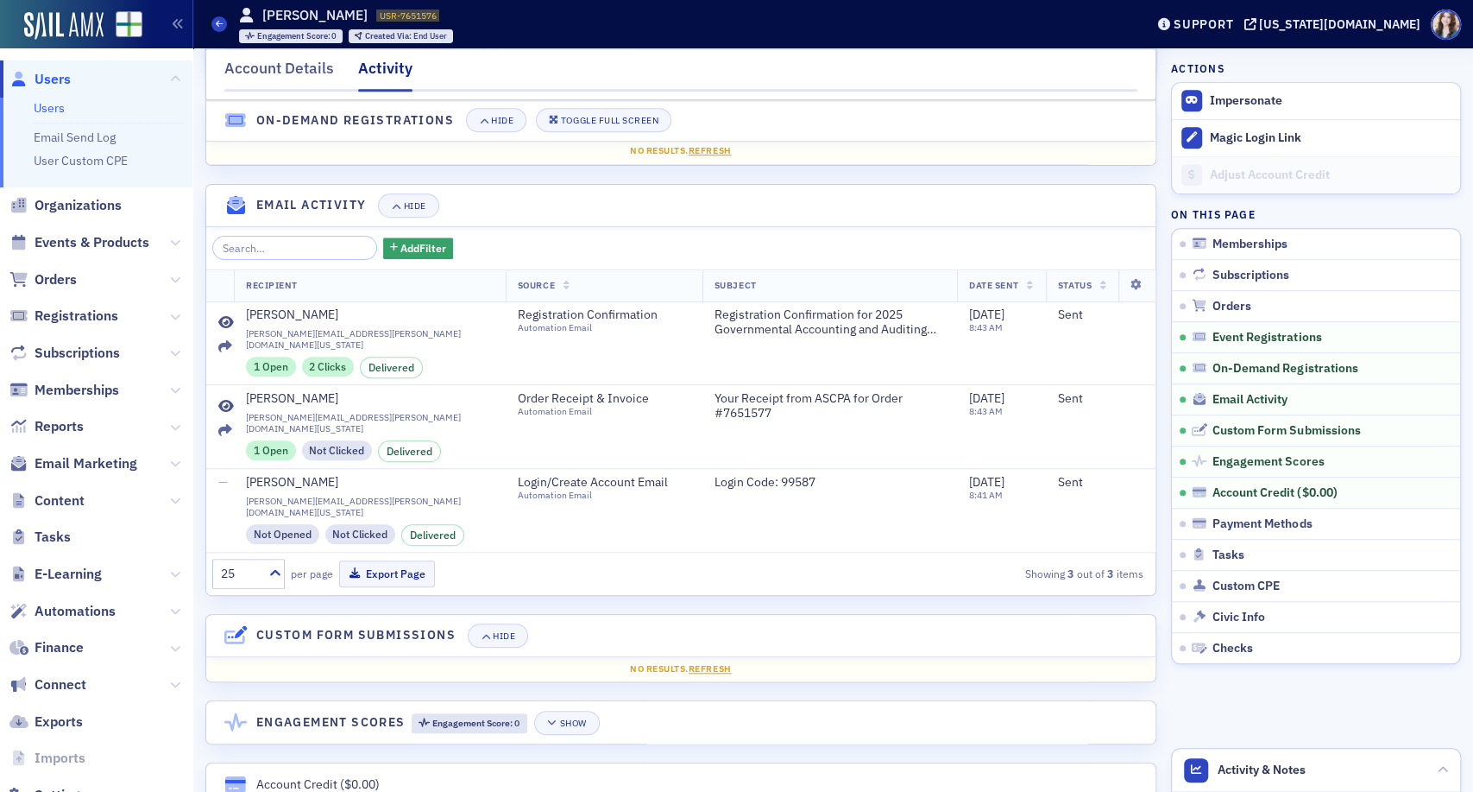
click at [546, 211] on header "Email Activity Hide" at bounding box center [680, 206] width 949 height 42
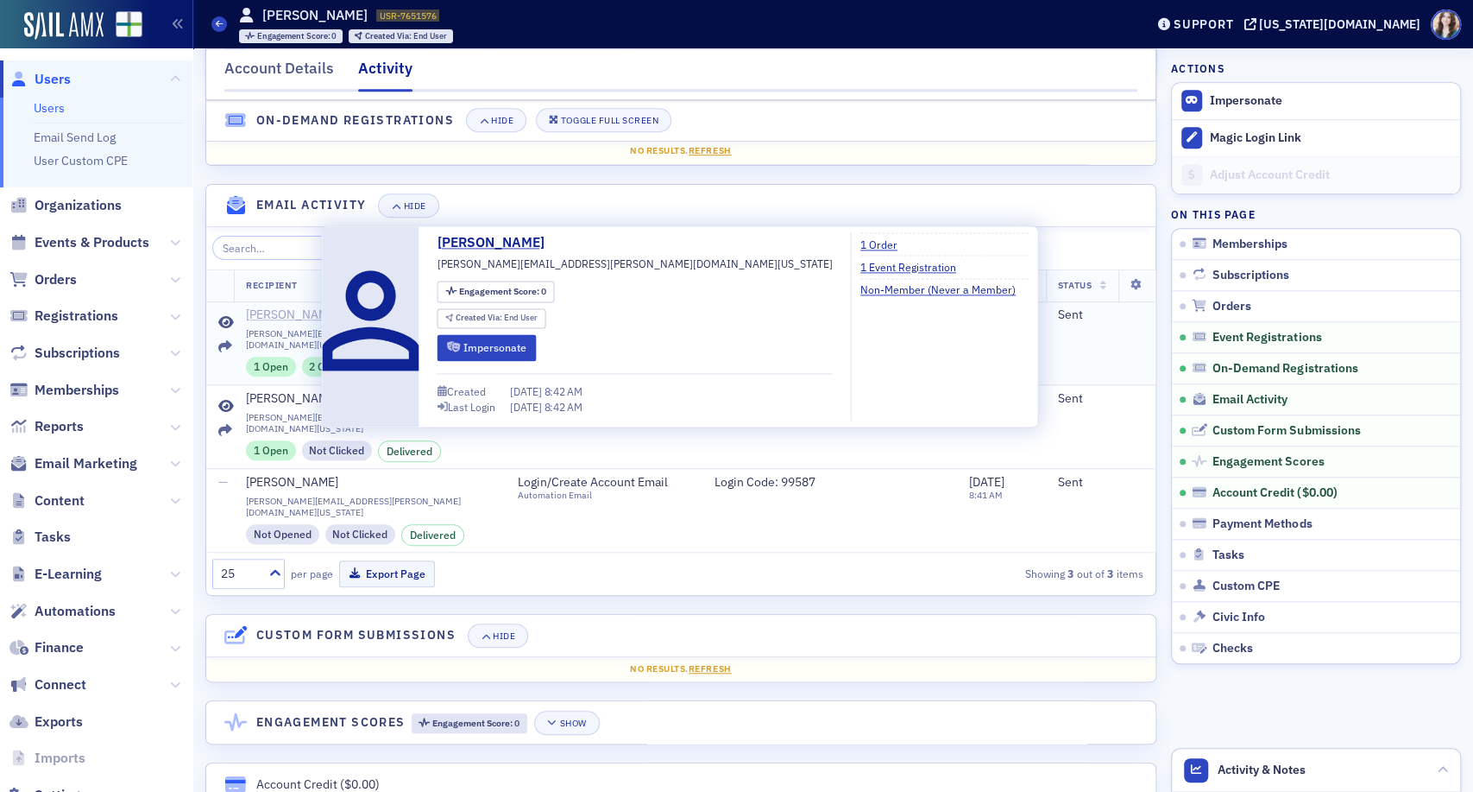
click at [272, 323] on div "[PERSON_NAME]" at bounding box center [292, 315] width 92 height 16
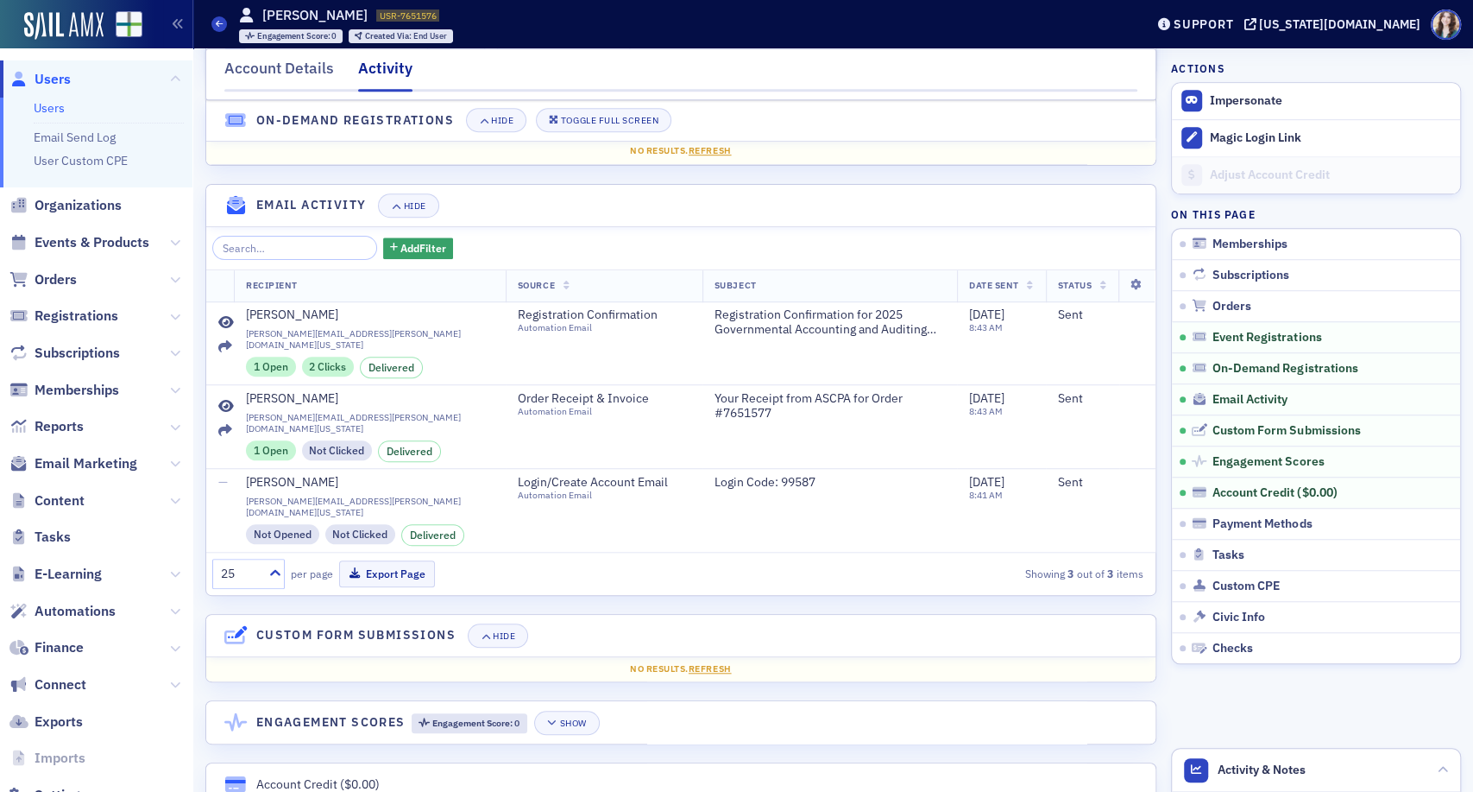
click at [213, 60] on div "Account Details Activity" at bounding box center [680, 74] width 951 height 52
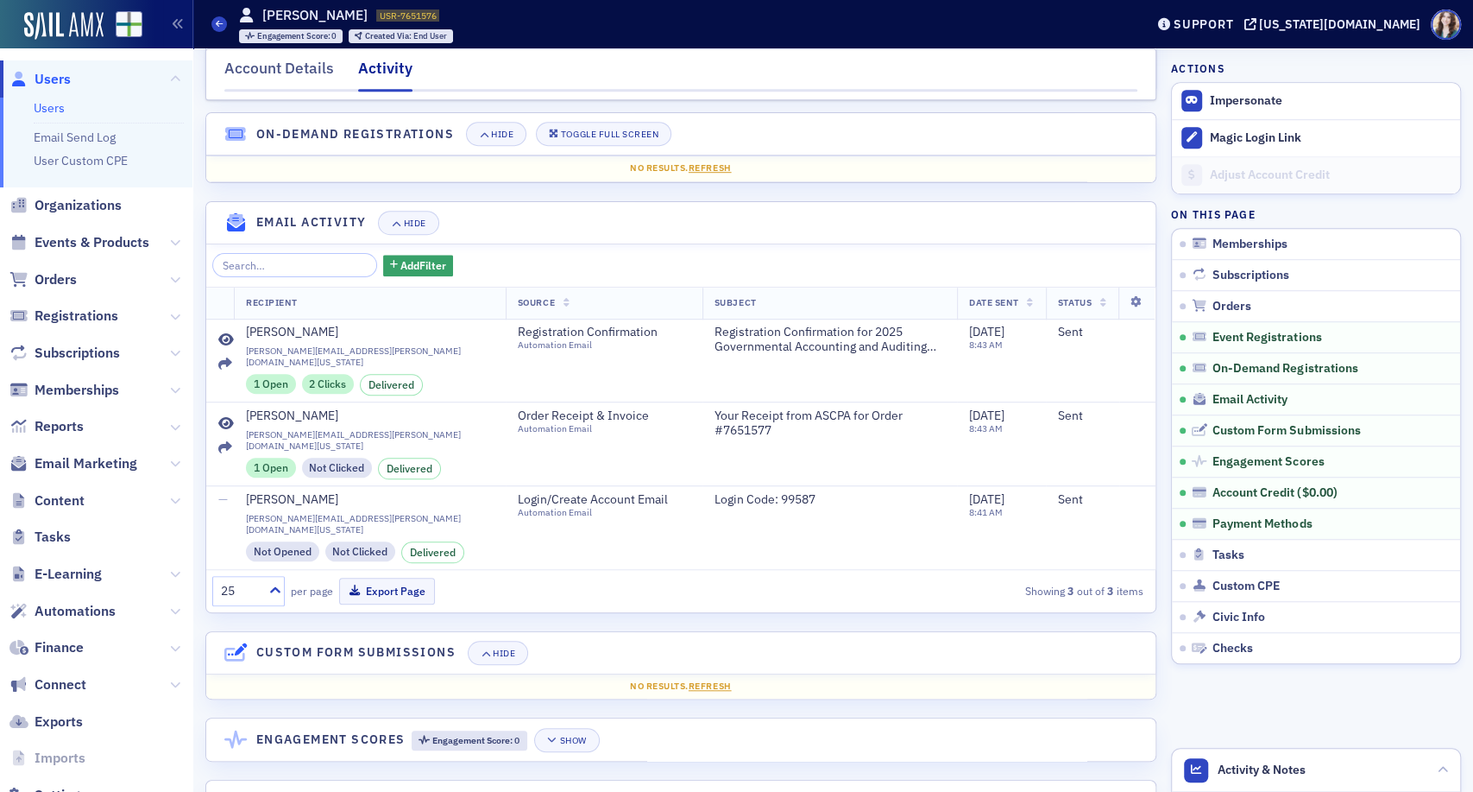
scroll to position [661, 0]
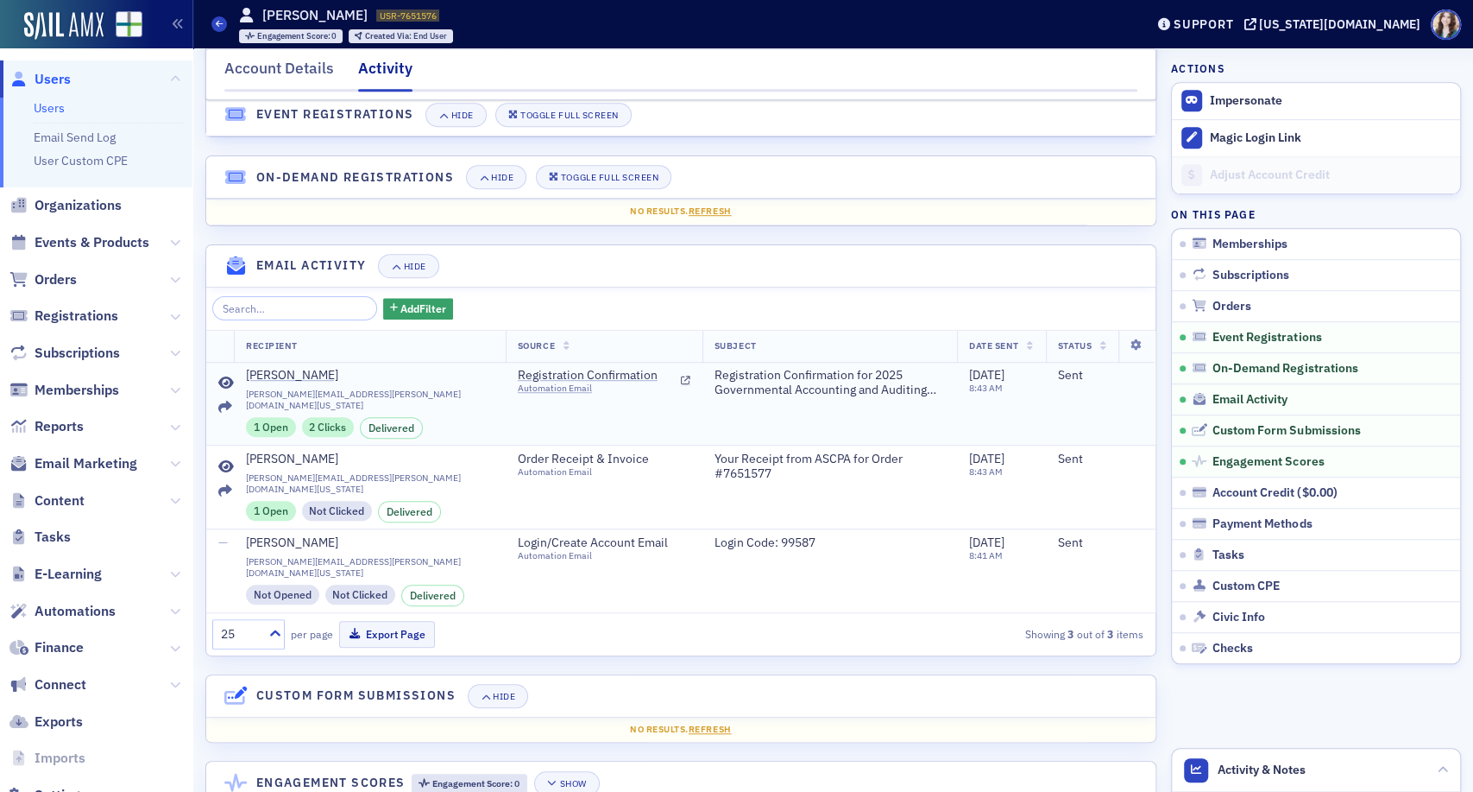
click at [227, 390] on icon at bounding box center [226, 383] width 16 height 14
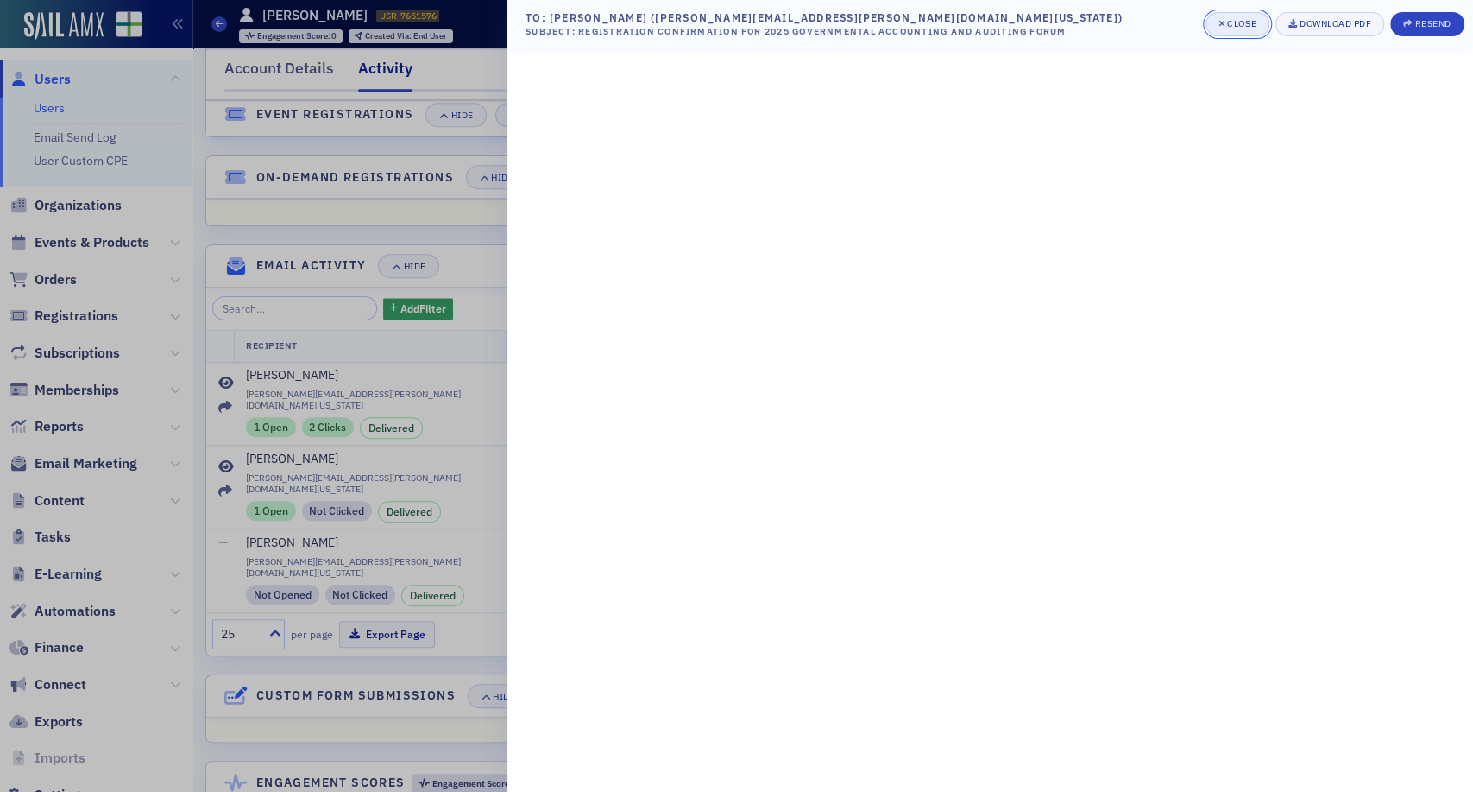
click at [1219, 22] on icon "button" at bounding box center [1222, 23] width 7 height 9
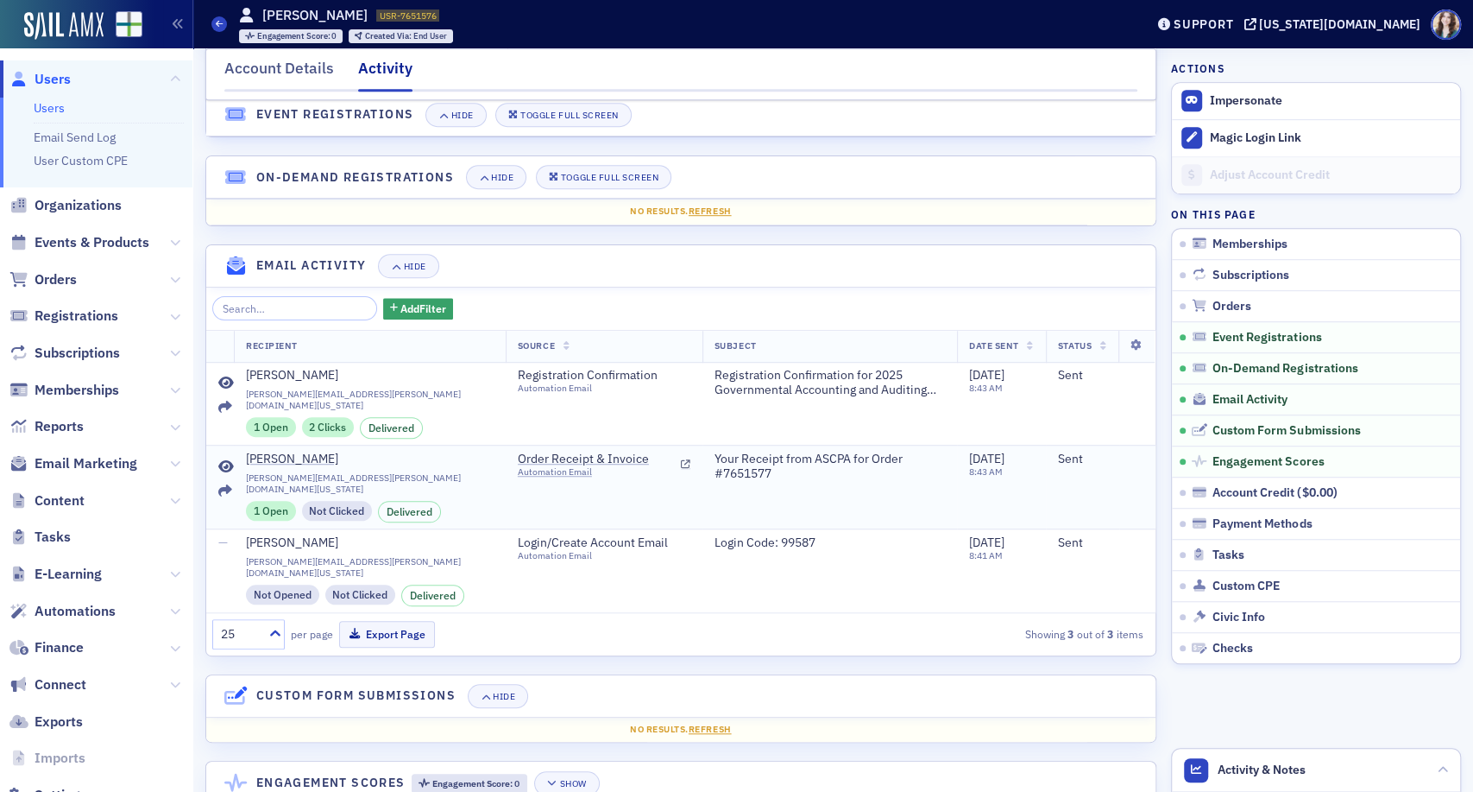
click at [224, 464] on icon at bounding box center [226, 467] width 16 height 14
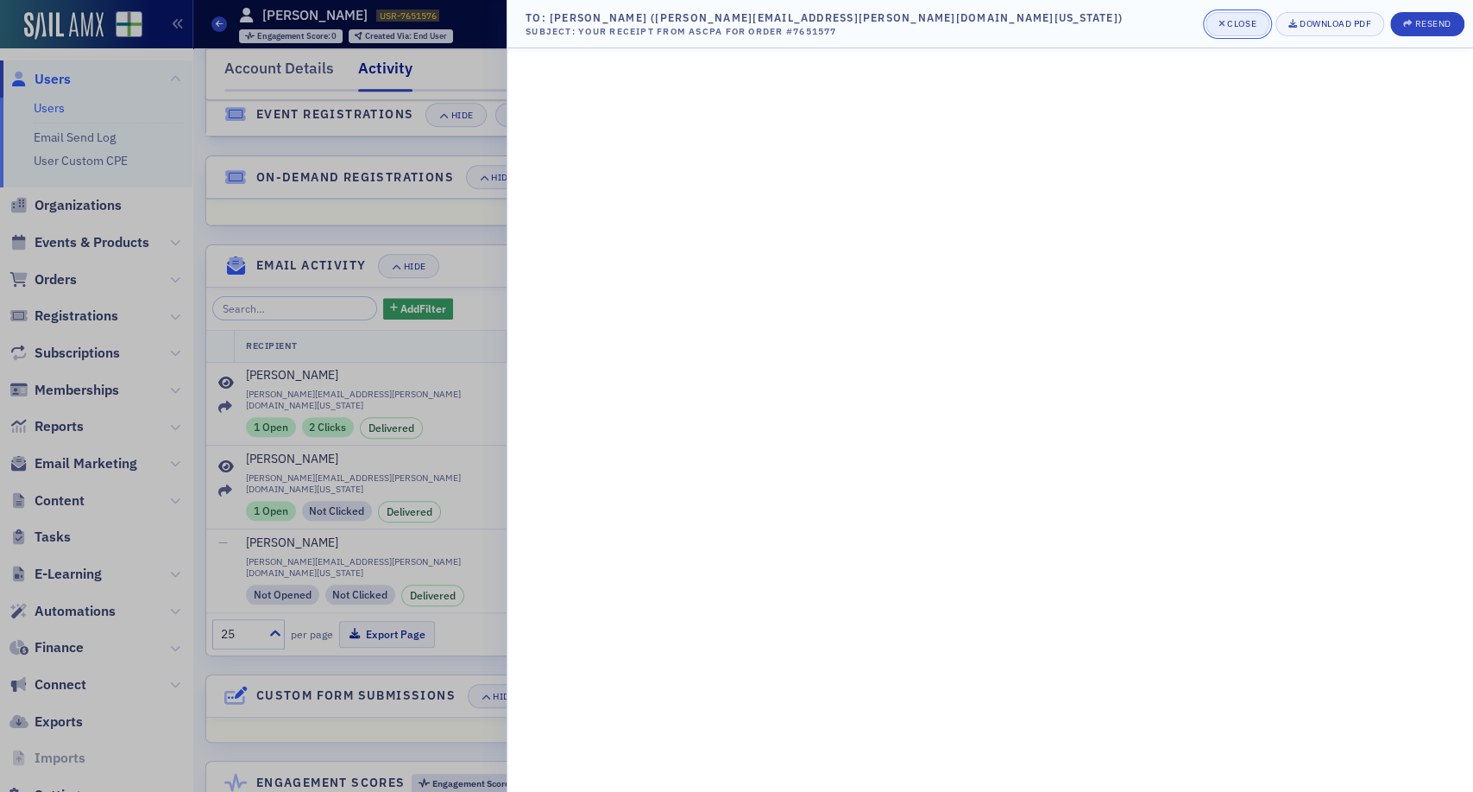
click at [1243, 16] on button "Close" at bounding box center [1238, 24] width 64 height 24
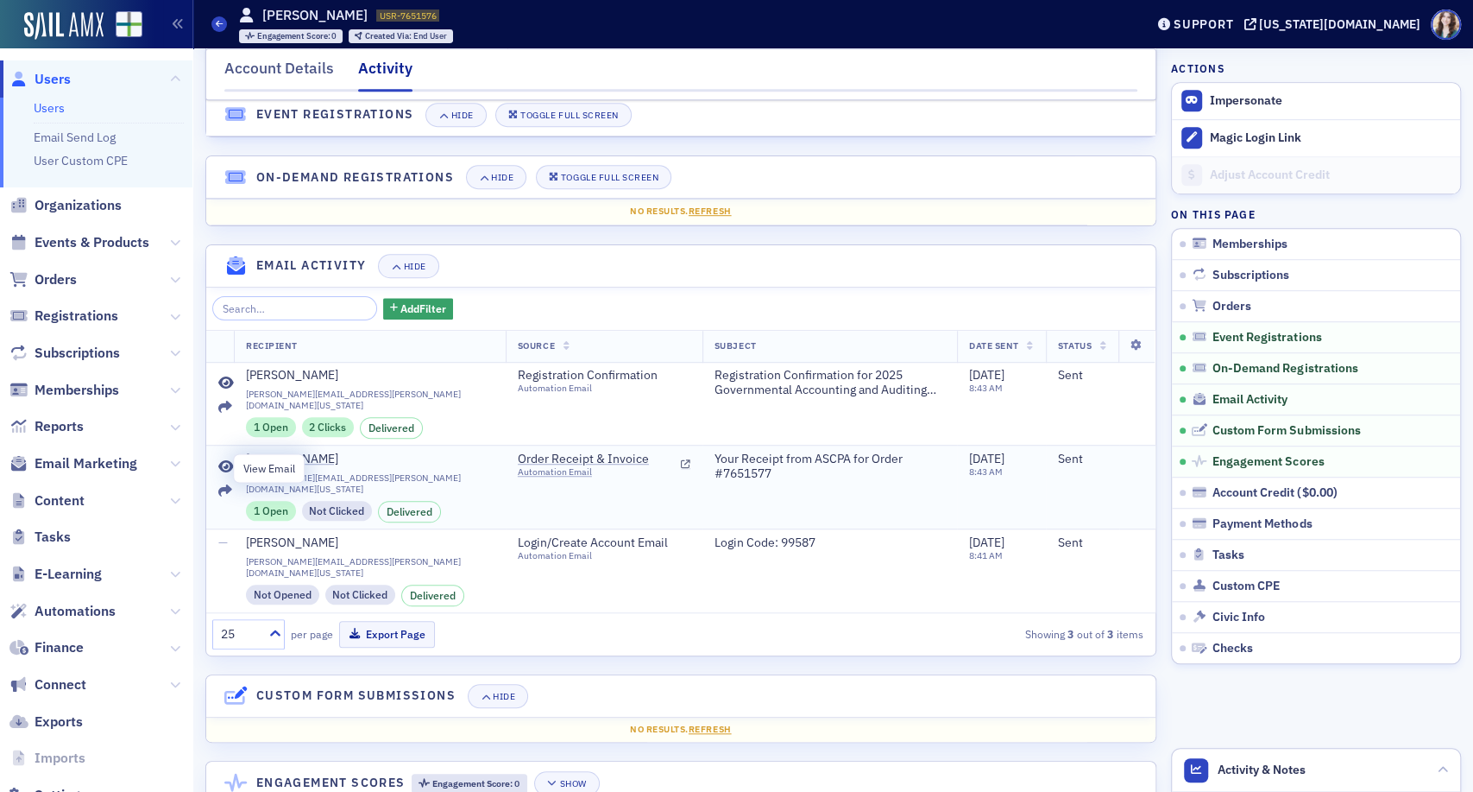
click at [221, 467] on icon at bounding box center [226, 467] width 16 height 14
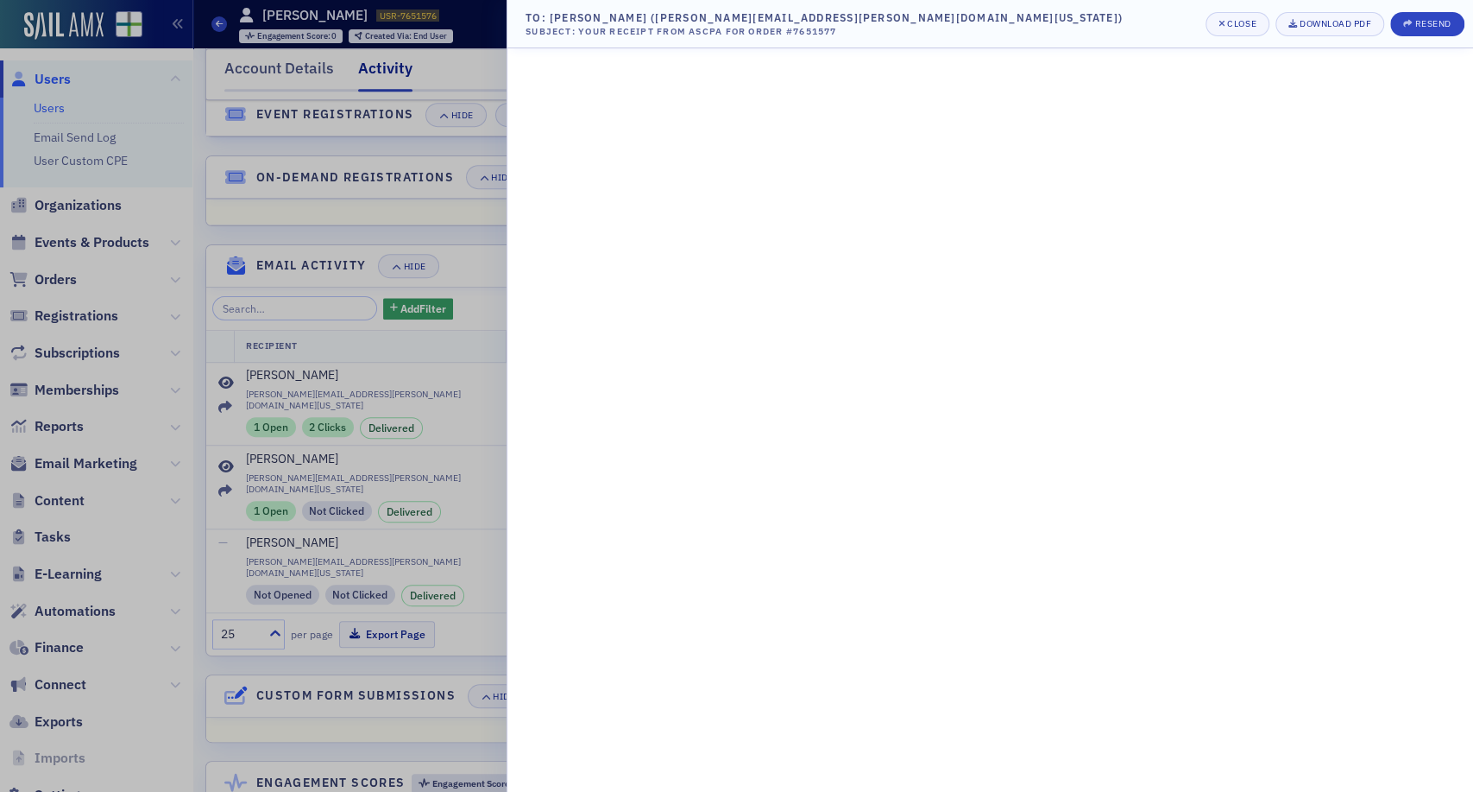
click at [490, 315] on div at bounding box center [736, 396] width 1473 height 792
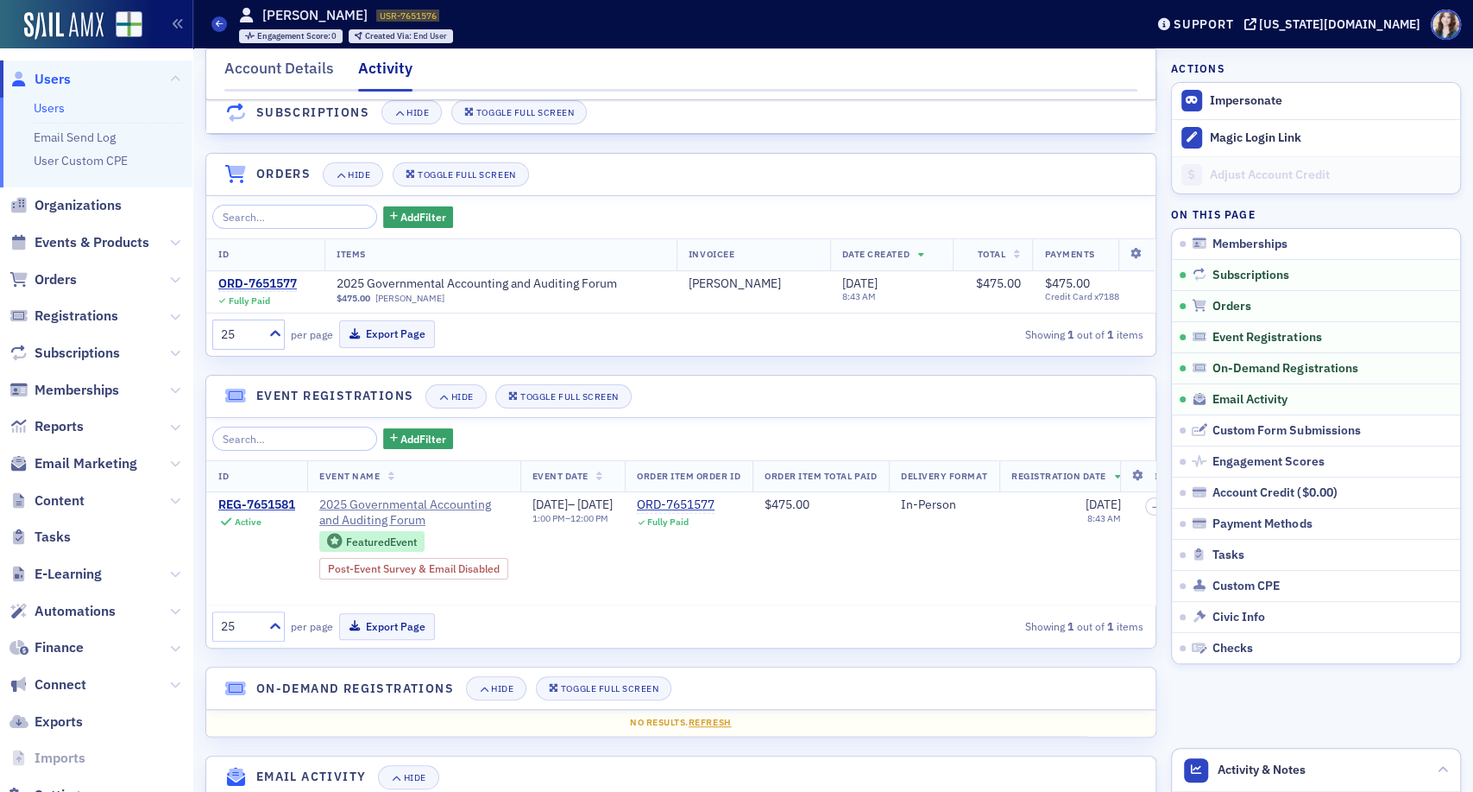
scroll to position [192, 0]
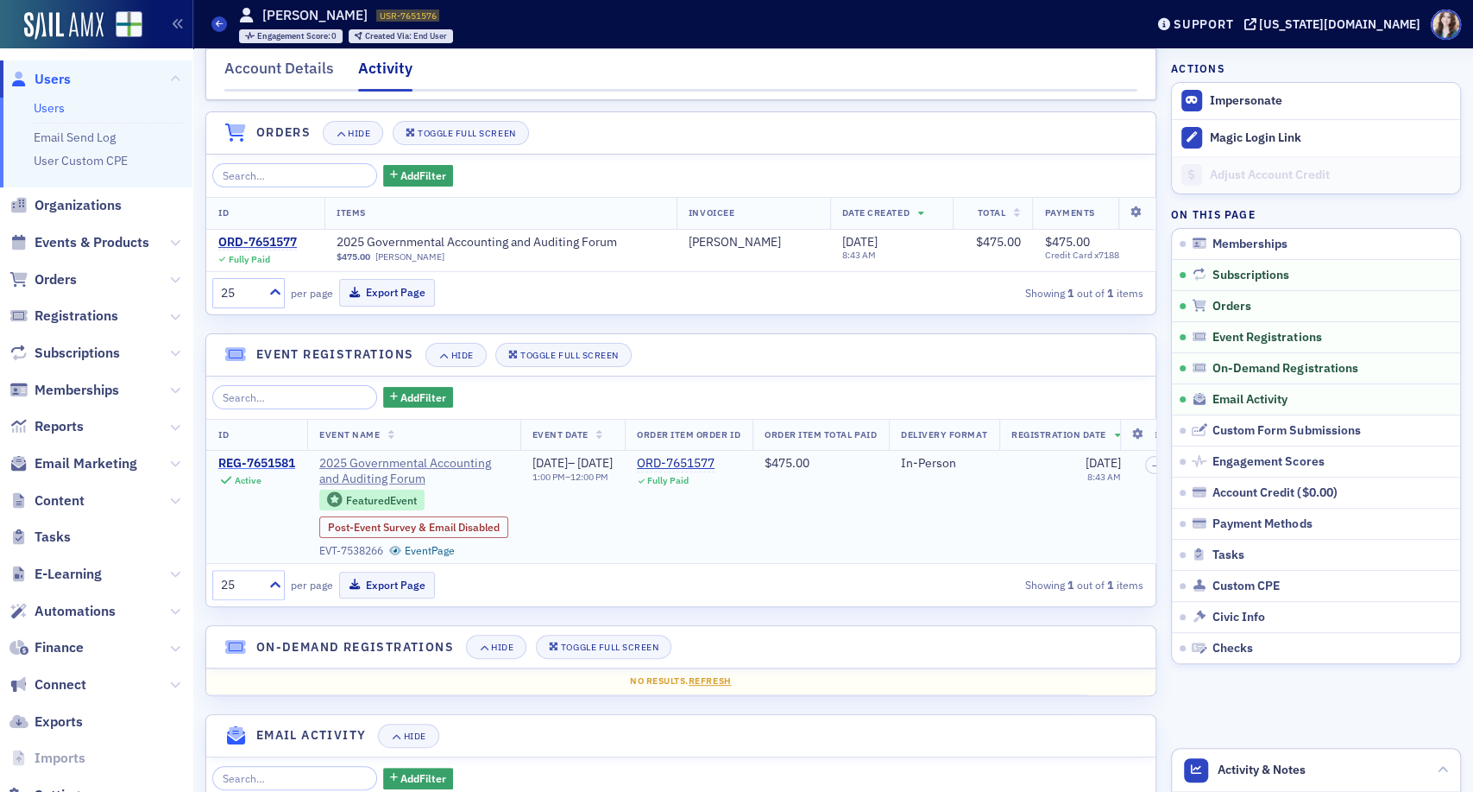
click at [266, 461] on div "REG-7651581" at bounding box center [256, 464] width 77 height 16
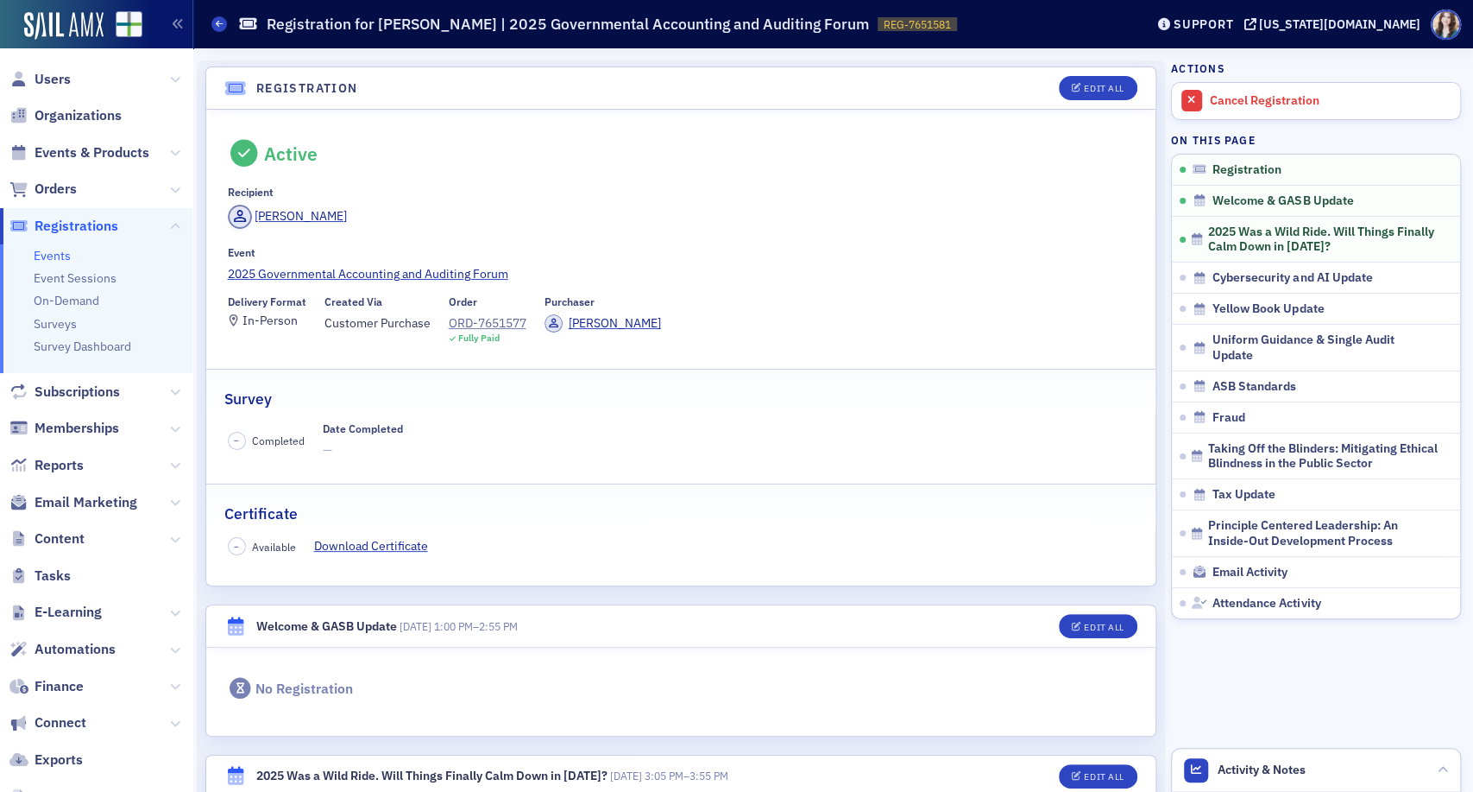
click at [214, 77] on header "Registration Edit All" at bounding box center [680, 88] width 949 height 42
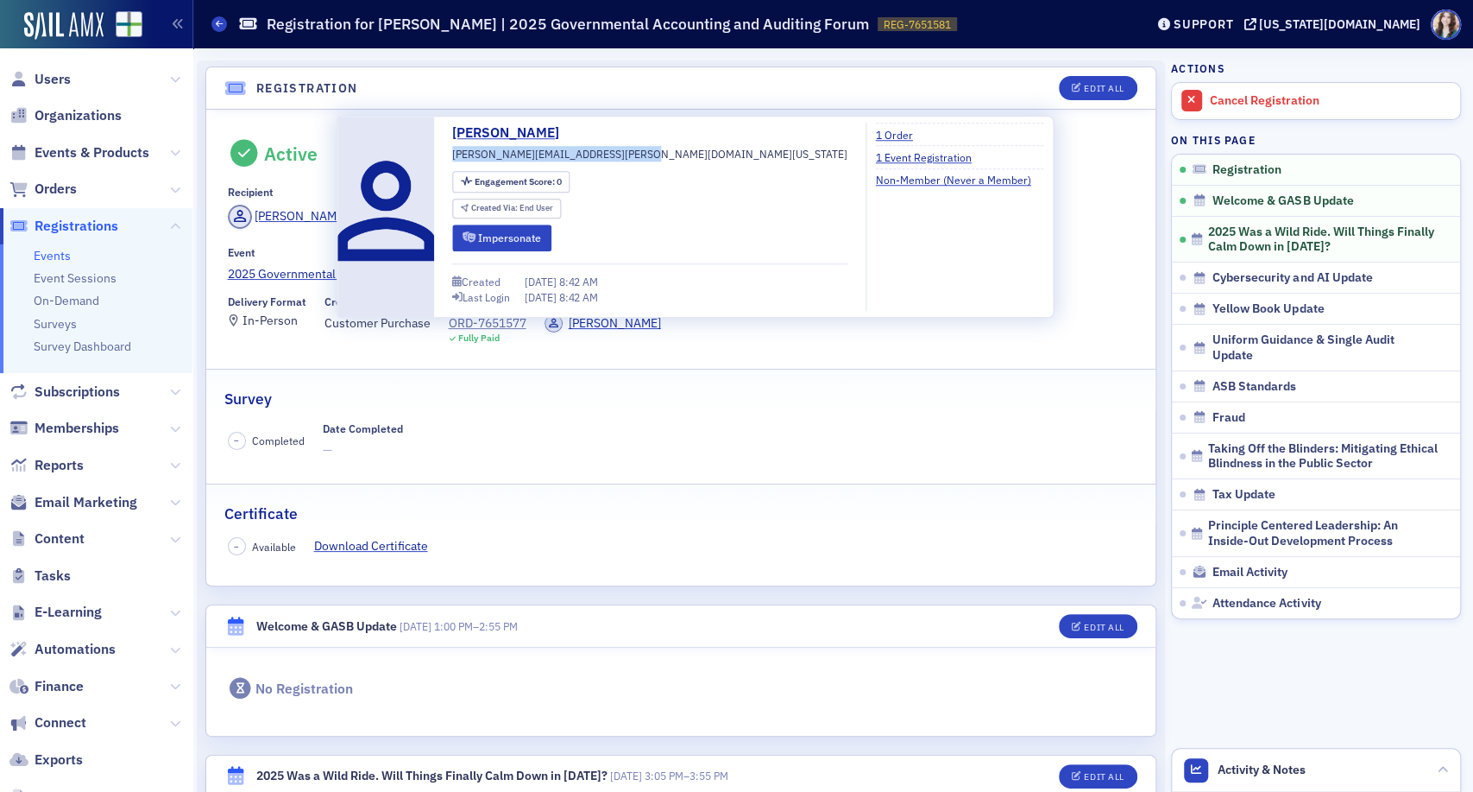
drag, startPoint x: 453, startPoint y: 157, endPoint x: 642, endPoint y: 160, distance: 189.1
click at [642, 160] on span "[PERSON_NAME][EMAIL_ADDRESS][PERSON_NAME][DOMAIN_NAME][US_STATE]" at bounding box center [649, 154] width 395 height 16
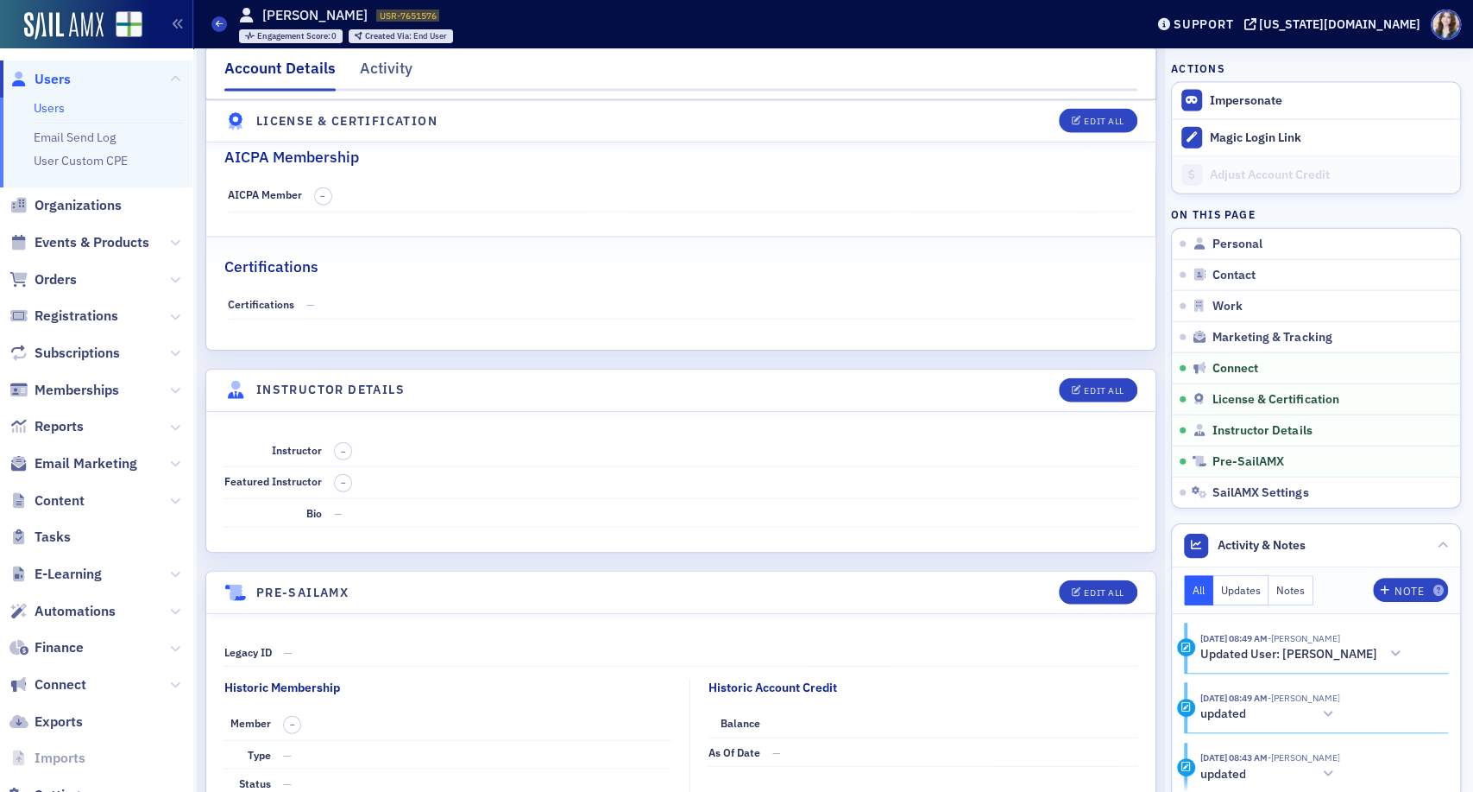
scroll to position [2442, 0]
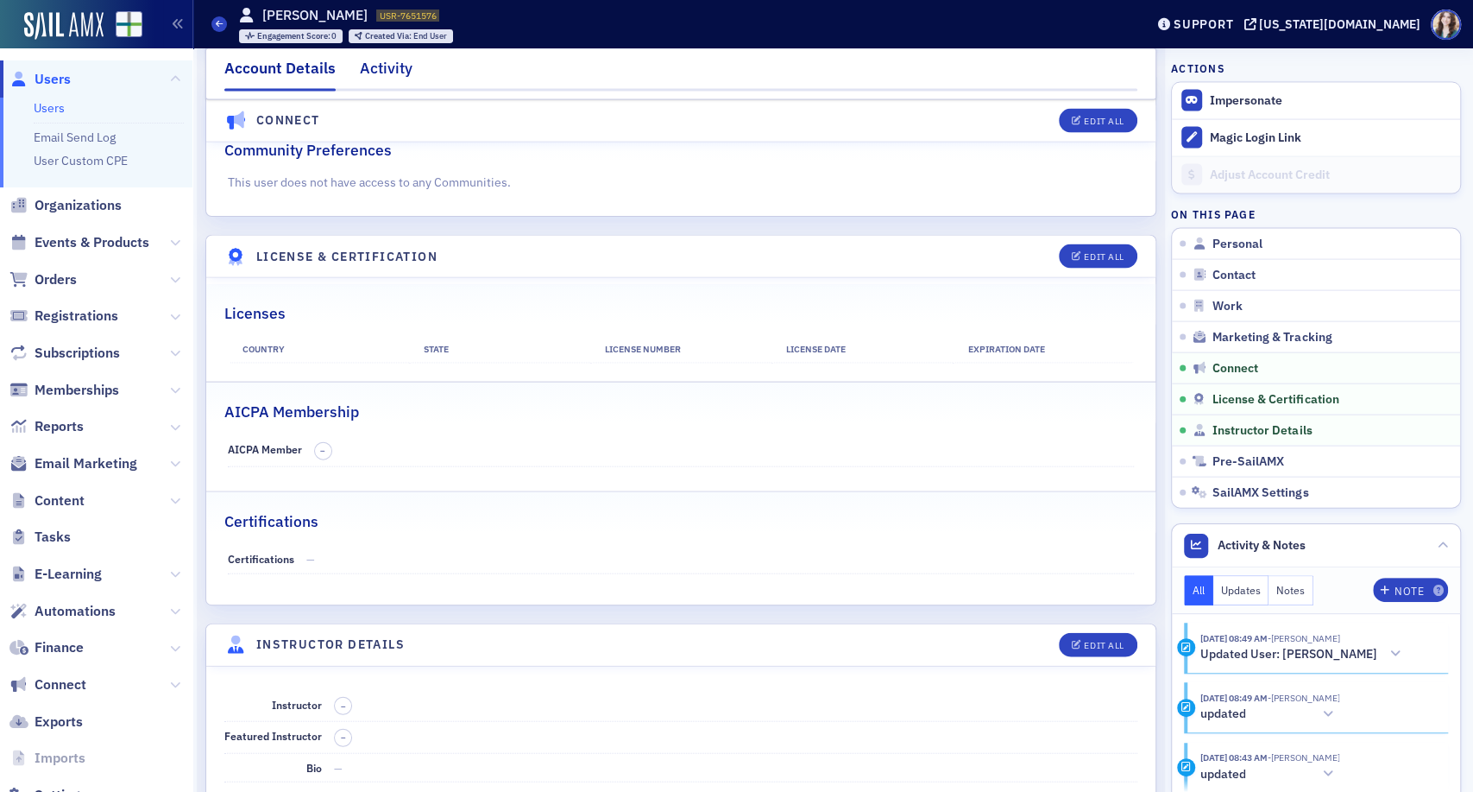
click at [369, 66] on div "Activity" at bounding box center [386, 73] width 53 height 32
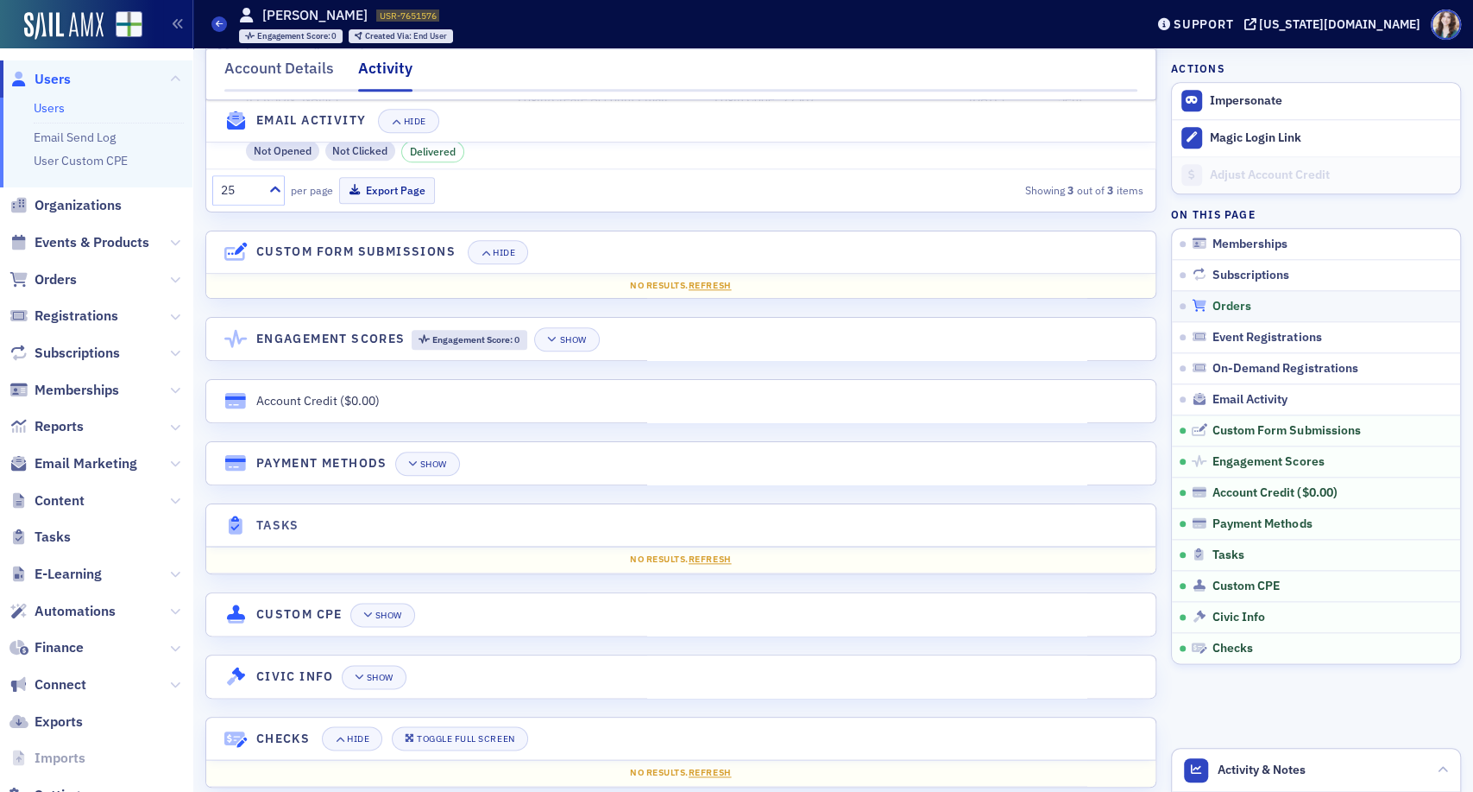
scroll to position [1105, 0]
click at [1227, 520] on span "Payment Methods" at bounding box center [1262, 524] width 99 height 16
click at [1192, 520] on icon at bounding box center [1200, 523] width 16 height 12
click at [428, 459] on div "Show" at bounding box center [433, 463] width 27 height 9
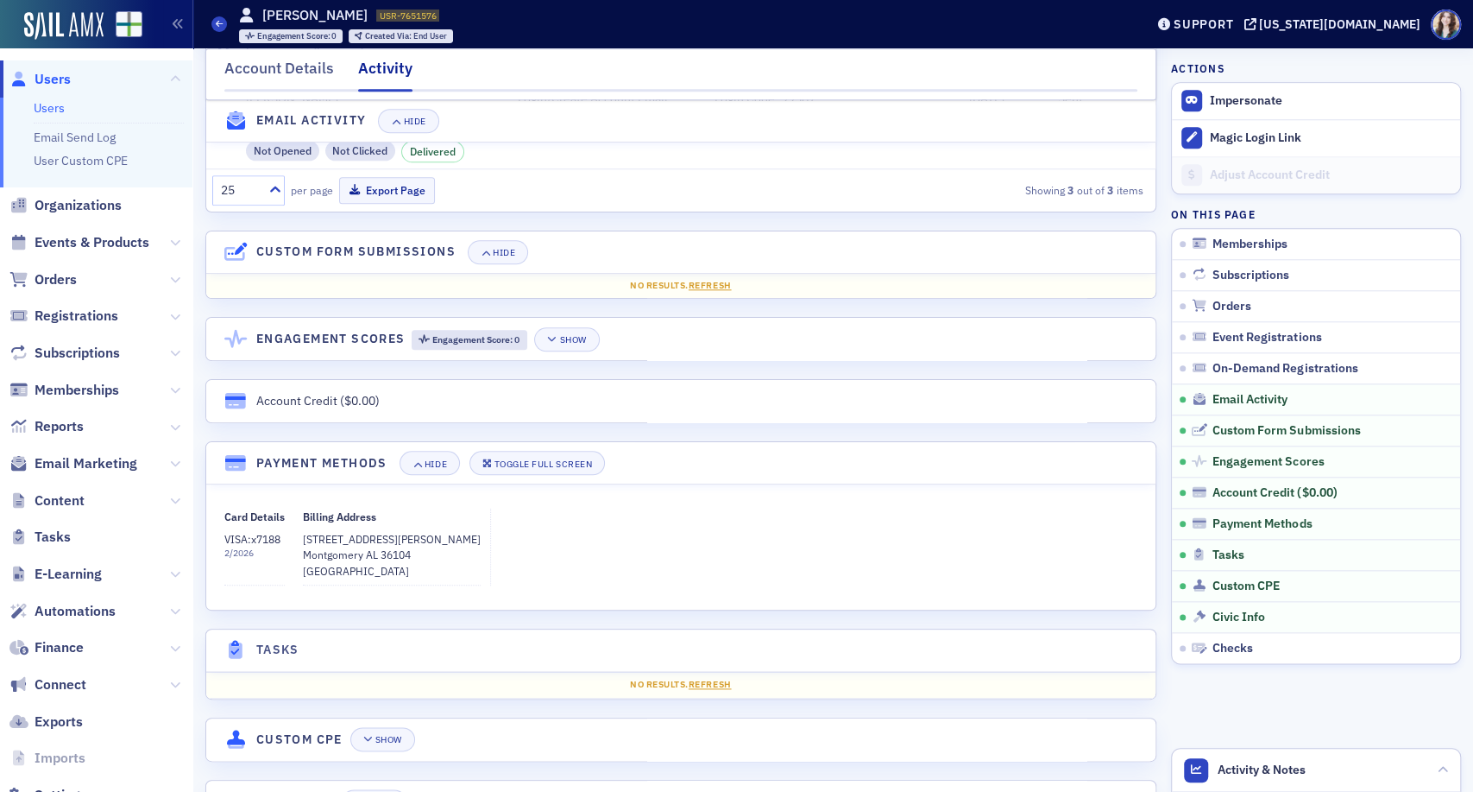
click at [456, 529] on div "Card Details VISA : x7188 2 / 2026 Billing Address [STREET_ADDRESS][PERSON_NAME]" at bounding box center [680, 546] width 913 height 77
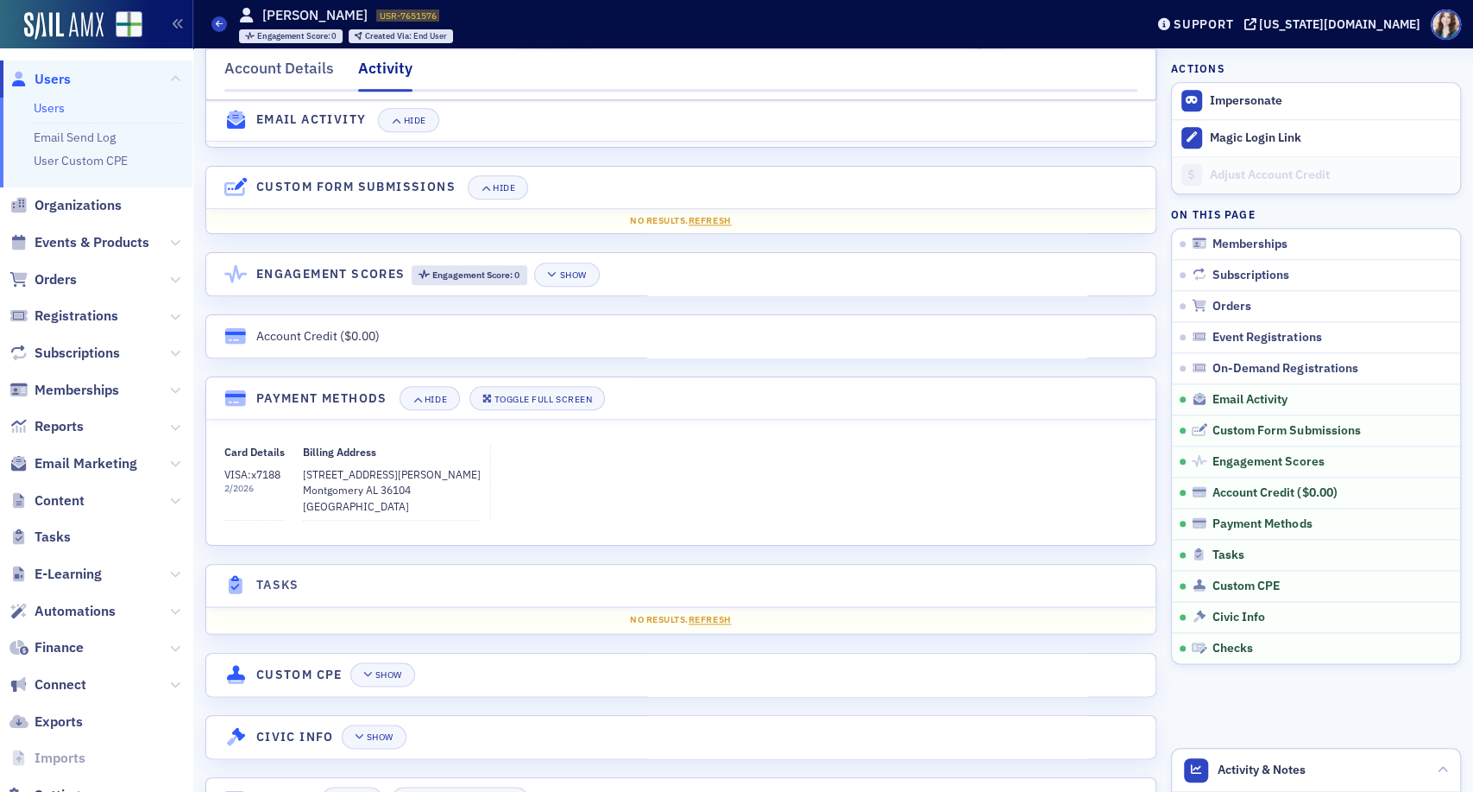
scroll to position [1202, 0]
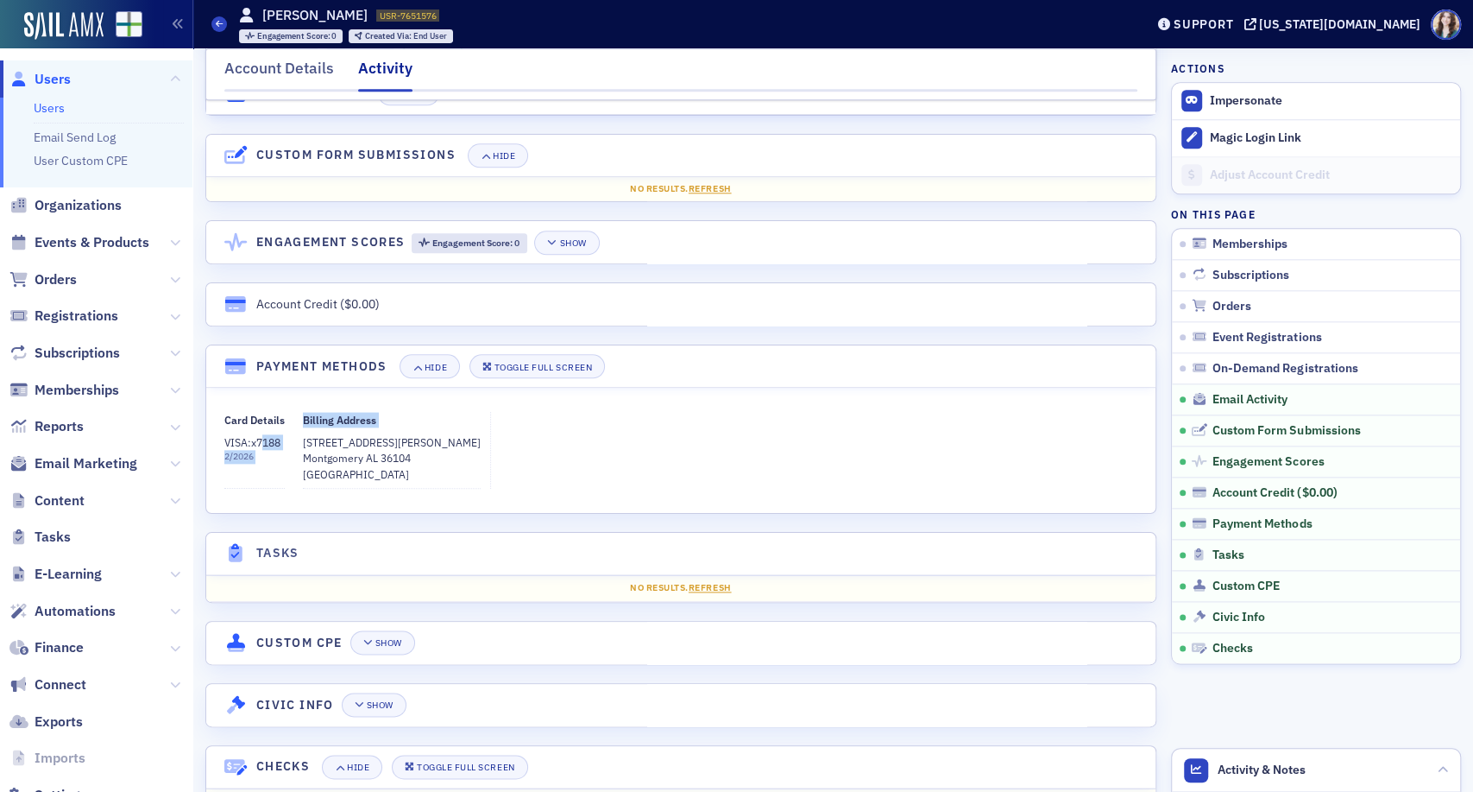
drag, startPoint x: 260, startPoint y: 421, endPoint x: 300, endPoint y: 421, distance: 40.6
click at [300, 421] on div "Card Details VISA : x7188 2 / 2026 Billing Address [STREET_ADDRESS][PERSON_NAME]" at bounding box center [357, 450] width 267 height 77
click at [293, 412] on div "Card Details VISA : x7188 2 / 2026 Billing Address [STREET_ADDRESS][PERSON_NAME]" at bounding box center [357, 450] width 267 height 77
